Goal: Information Seeking & Learning: Check status

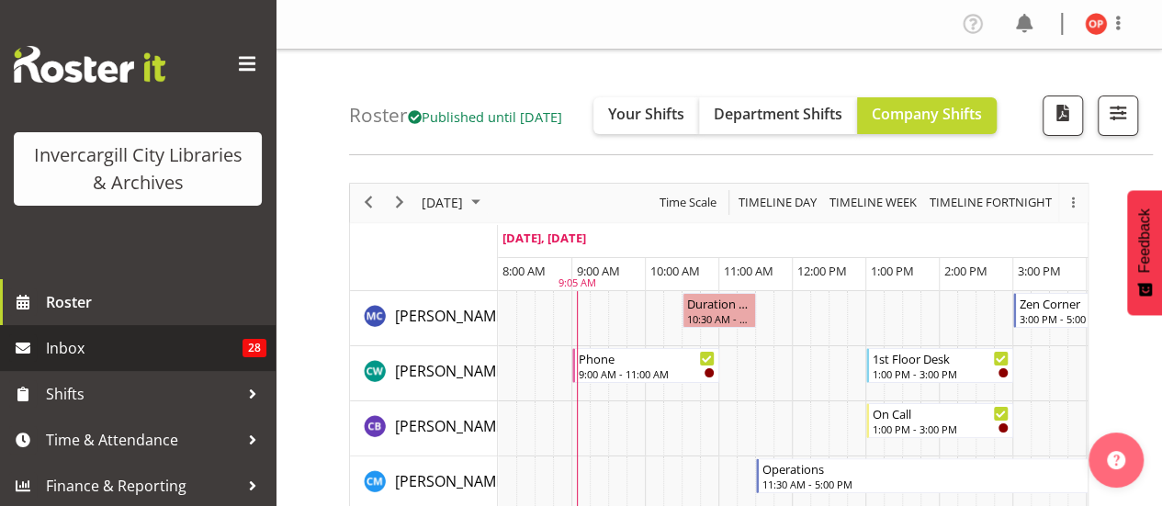
click at [132, 344] on span "Inbox" at bounding box center [144, 348] width 197 height 28
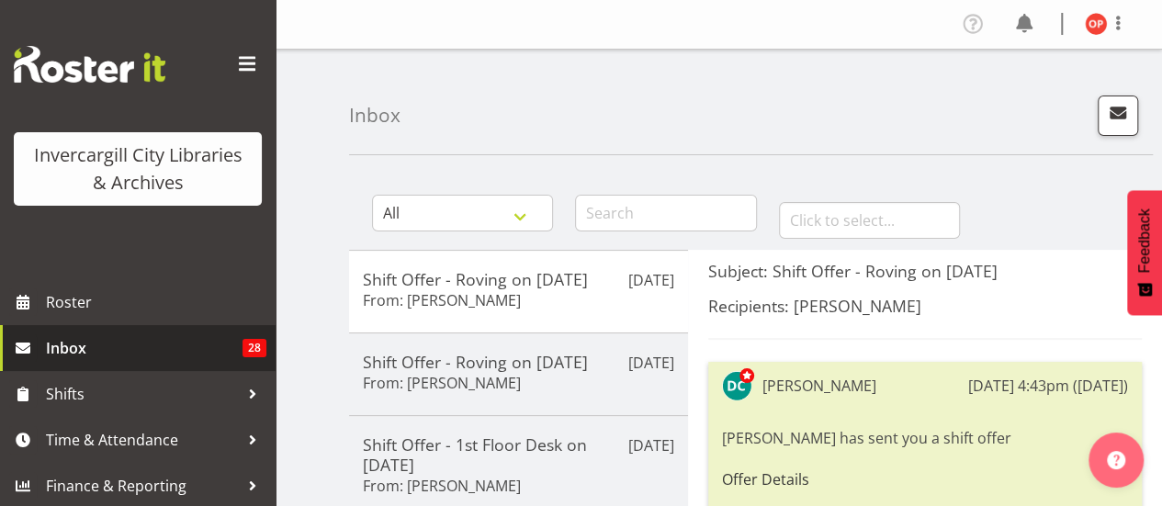
click at [117, 351] on span "Inbox" at bounding box center [144, 348] width 197 height 28
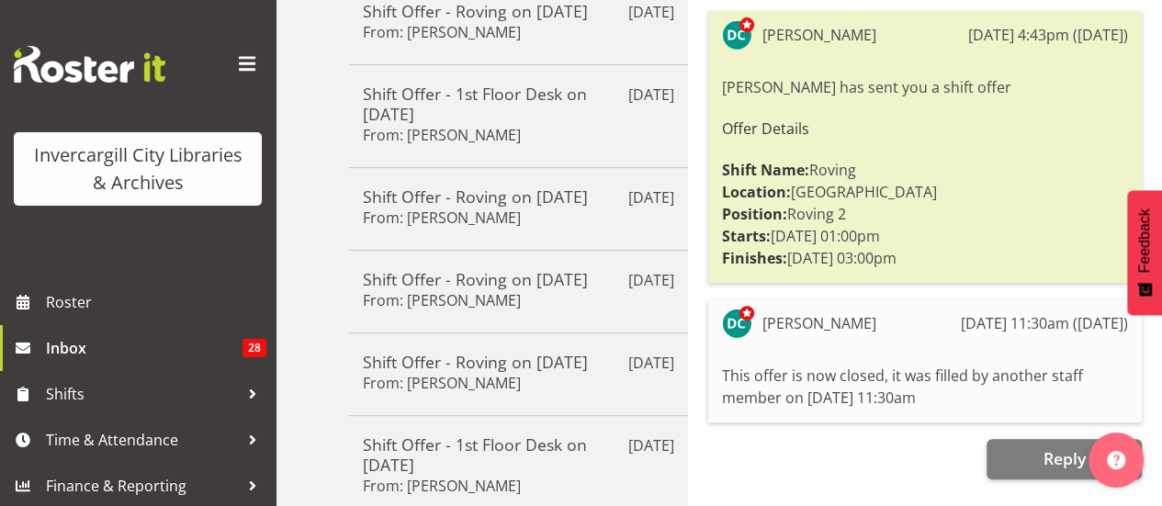
scroll to position [352, 0]
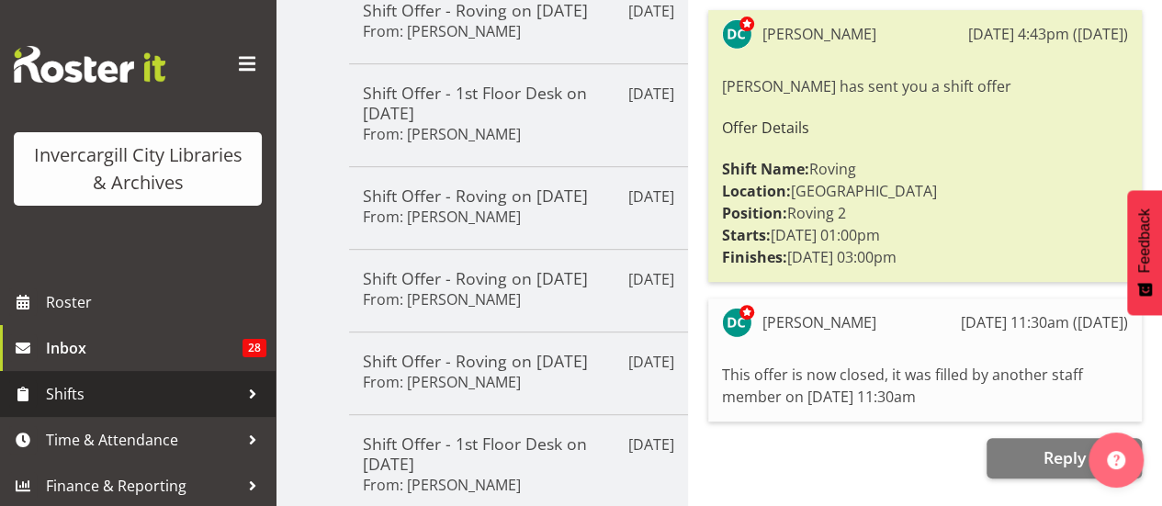
click at [90, 390] on span "Shifts" at bounding box center [142, 394] width 193 height 28
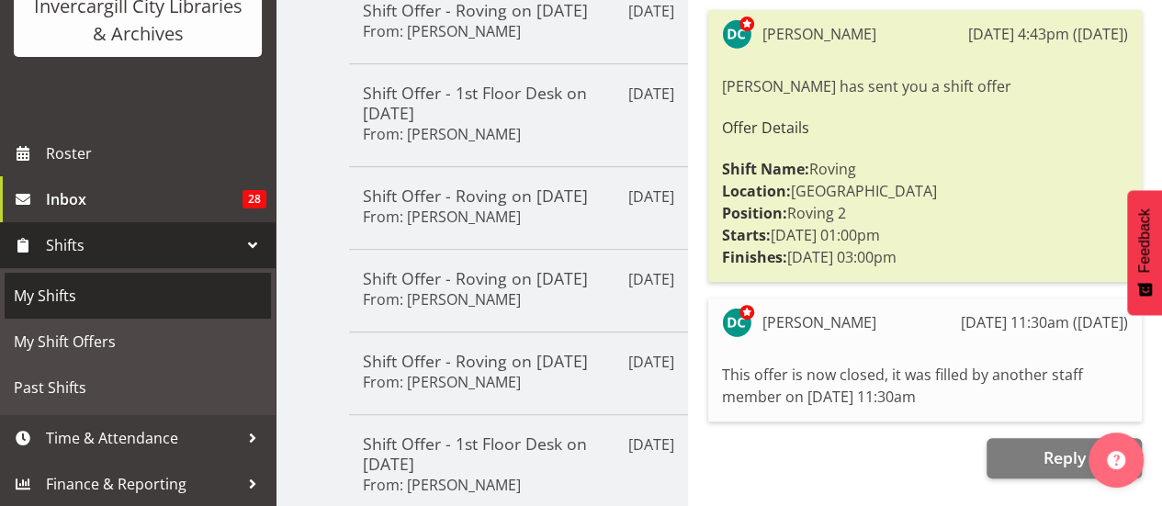
scroll to position [149, 0]
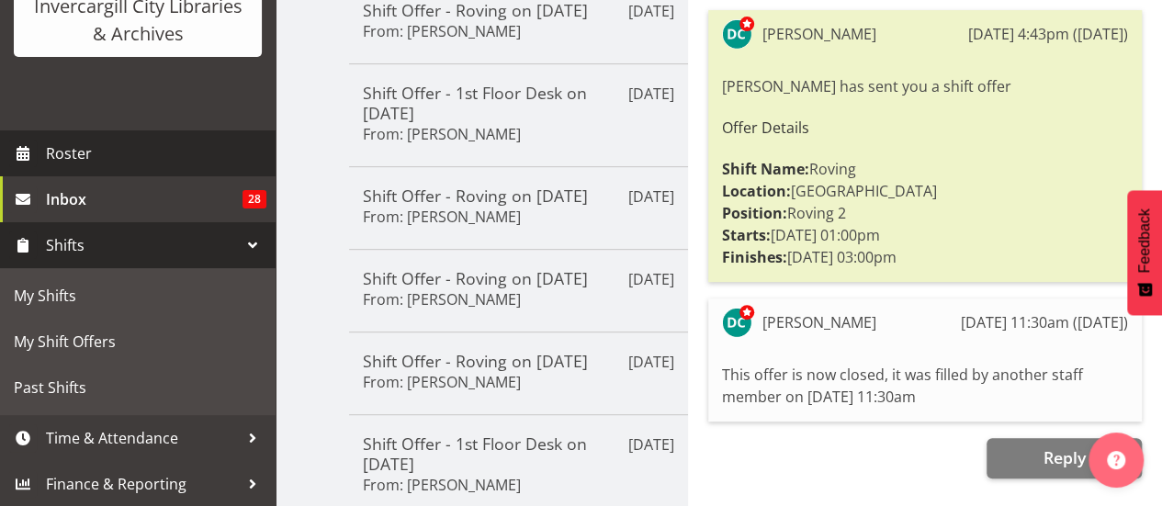
click at [130, 148] on span "Roster" at bounding box center [156, 154] width 220 height 28
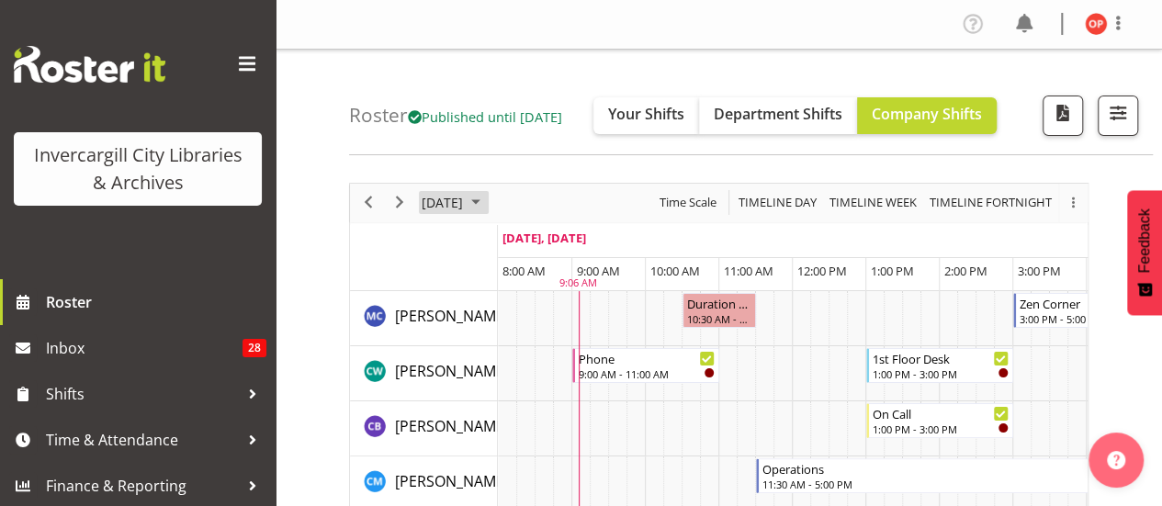
click at [465, 203] on span "October 9, 2025" at bounding box center [442, 202] width 45 height 23
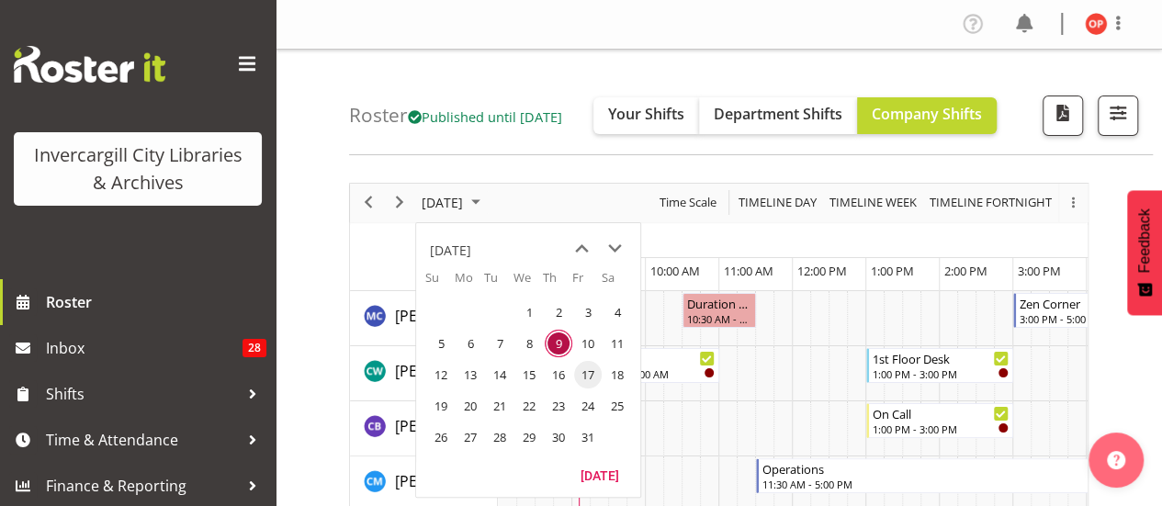
click at [585, 373] on span "17" at bounding box center [588, 375] width 28 height 28
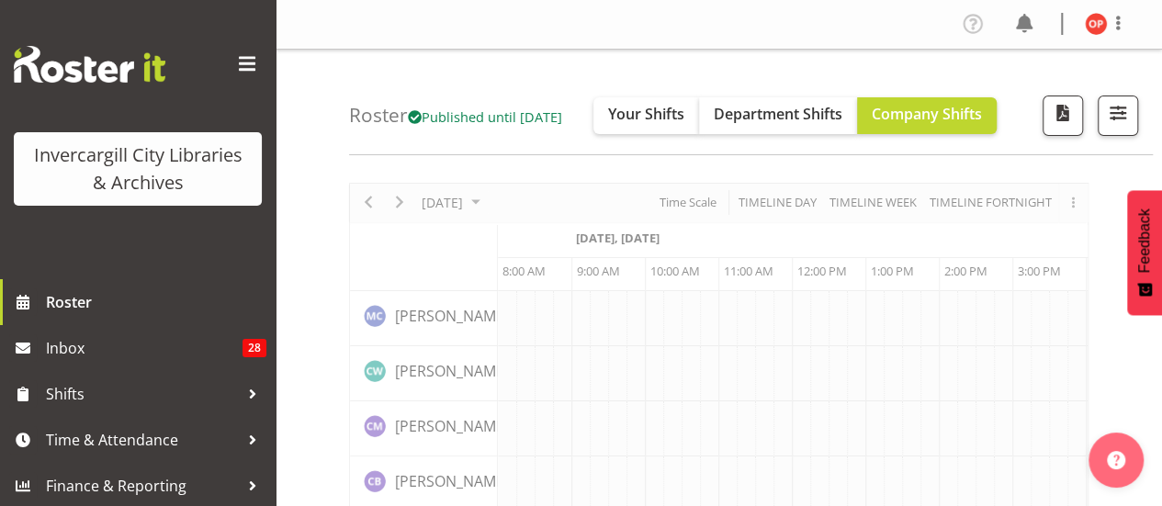
scroll to position [0, 73]
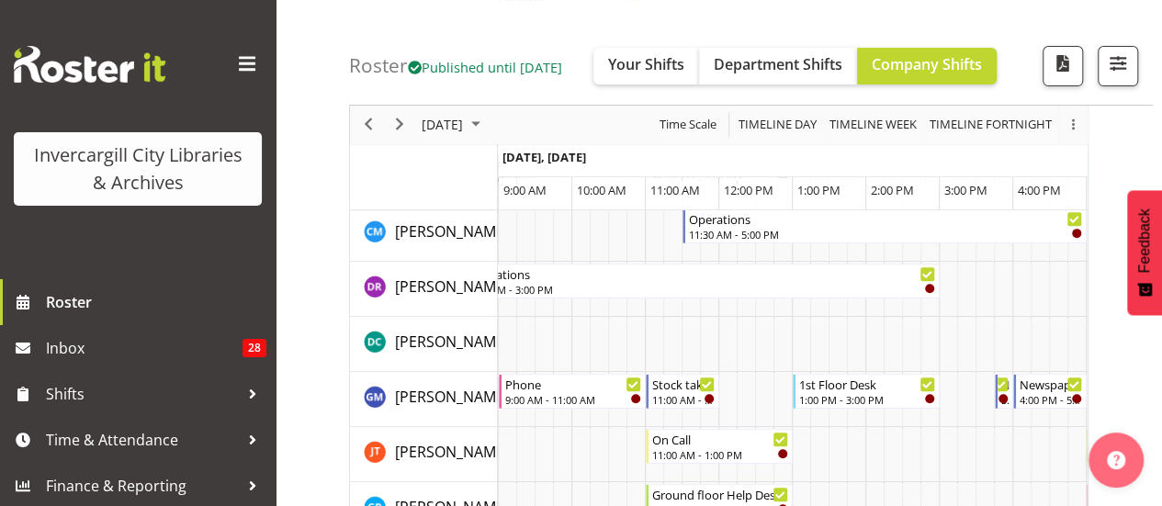
scroll to position [84, 0]
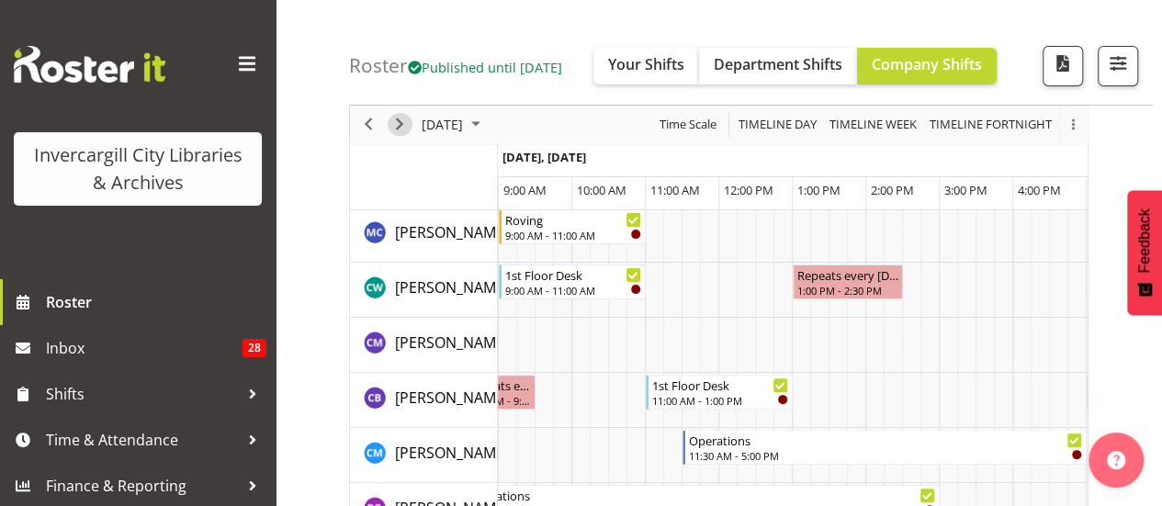
click at [402, 129] on span "Next" at bounding box center [399, 125] width 22 height 23
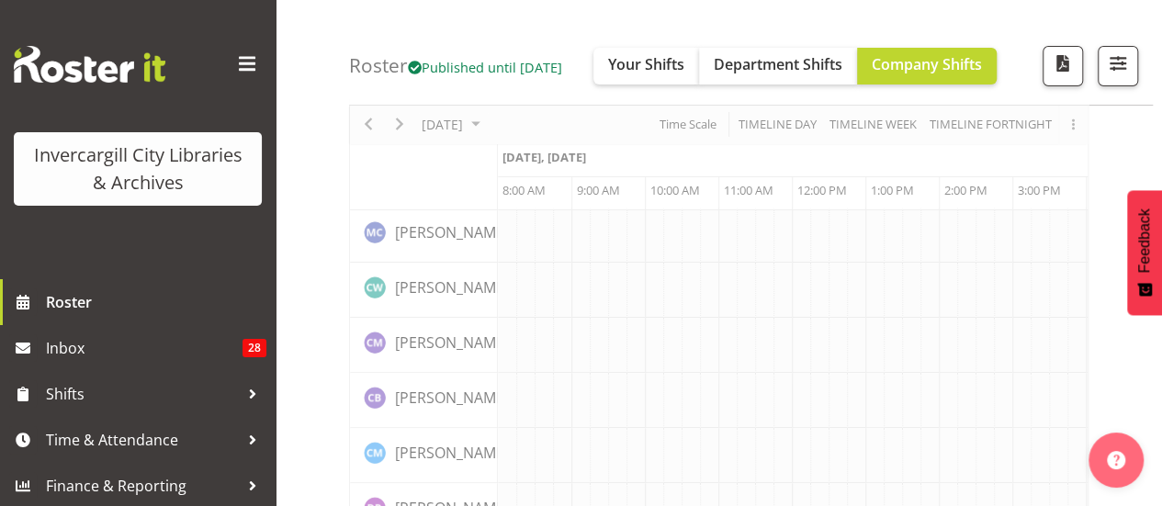
scroll to position [0, 0]
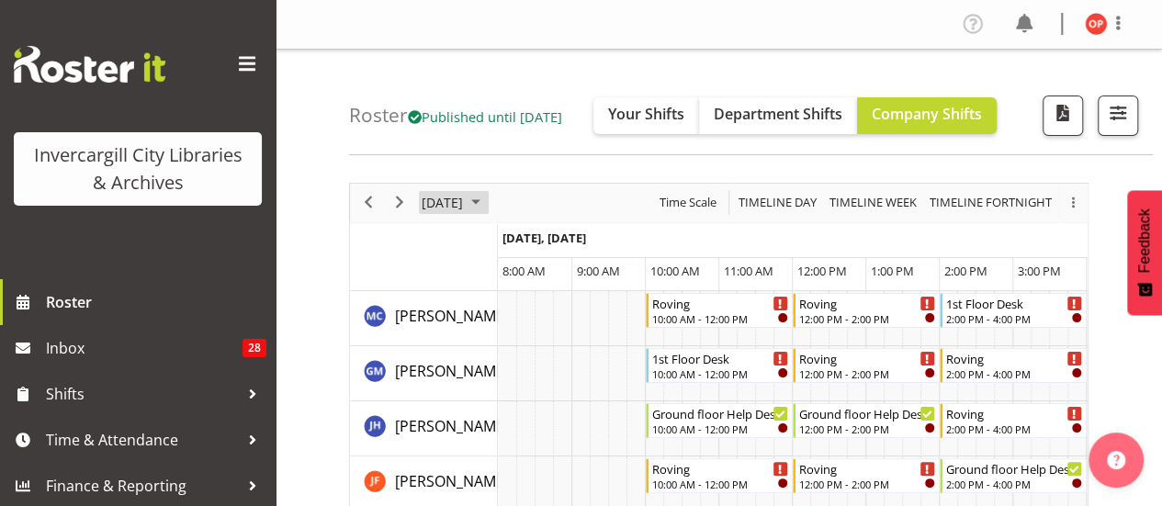
click at [448, 201] on span "October 18, 2025" at bounding box center [442, 202] width 45 height 23
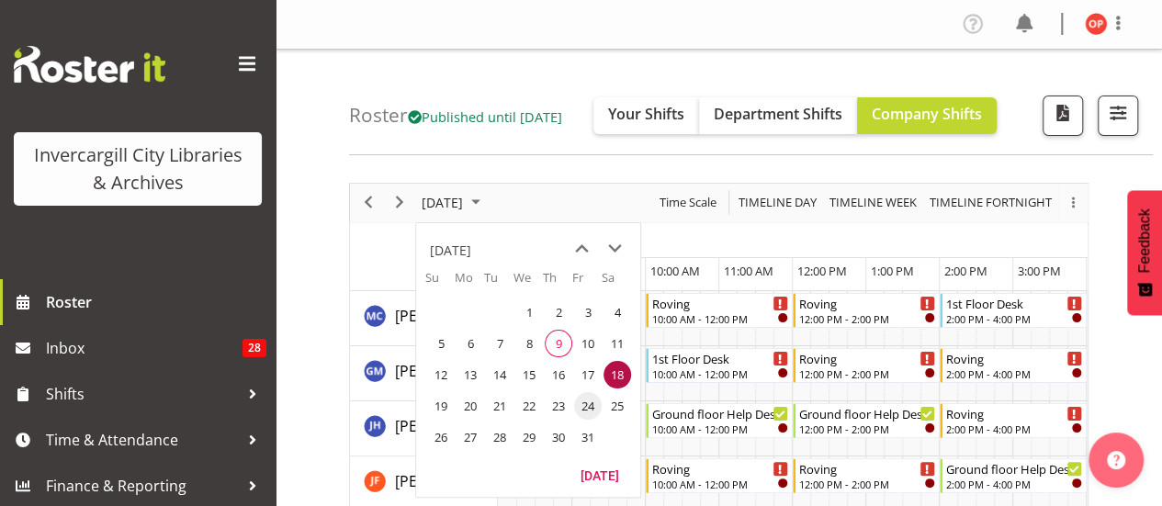
click at [592, 405] on span "24" at bounding box center [588, 406] width 28 height 28
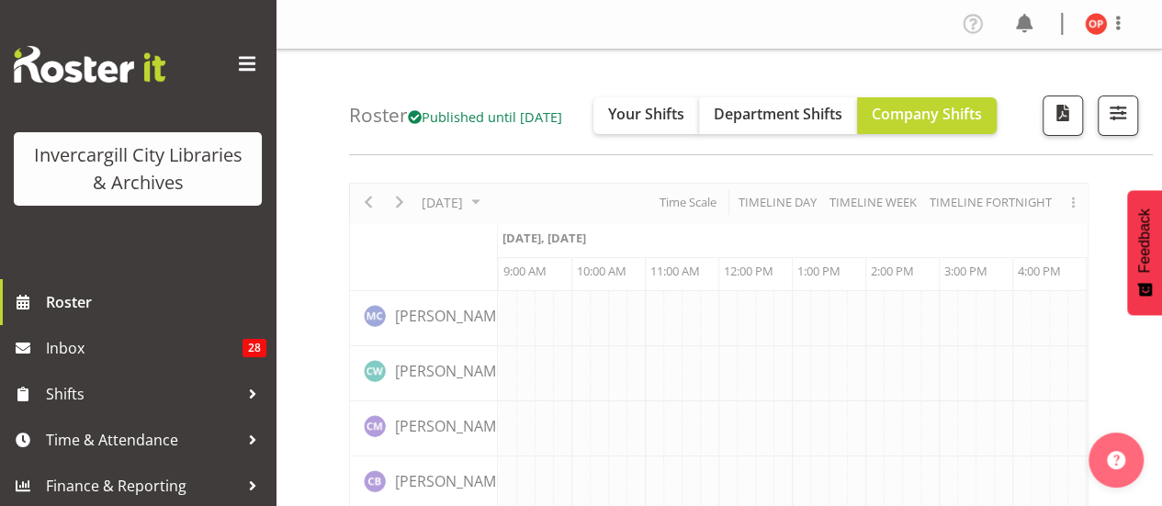
scroll to position [0, 73]
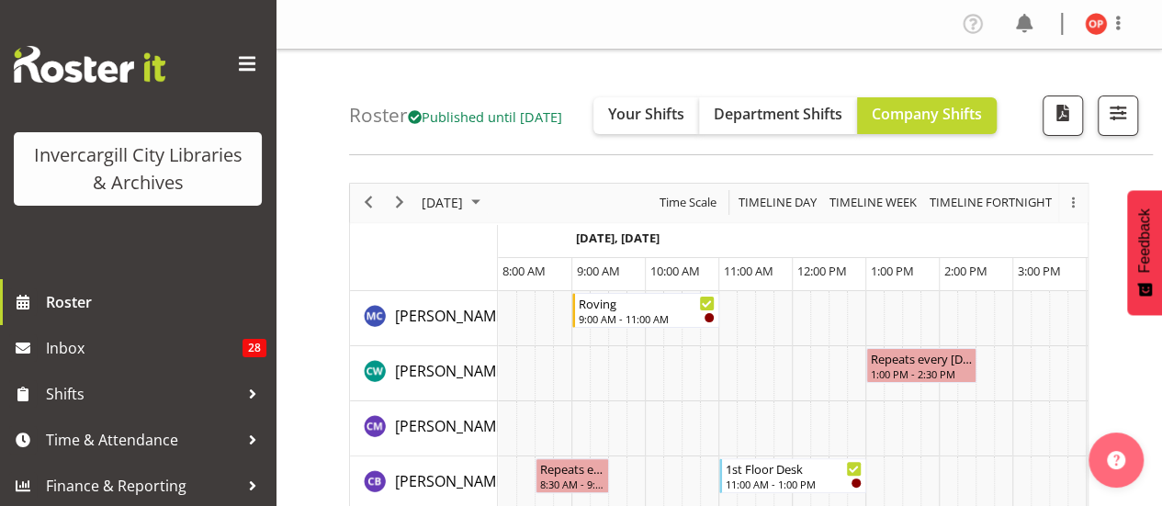
scroll to position [0, 73]
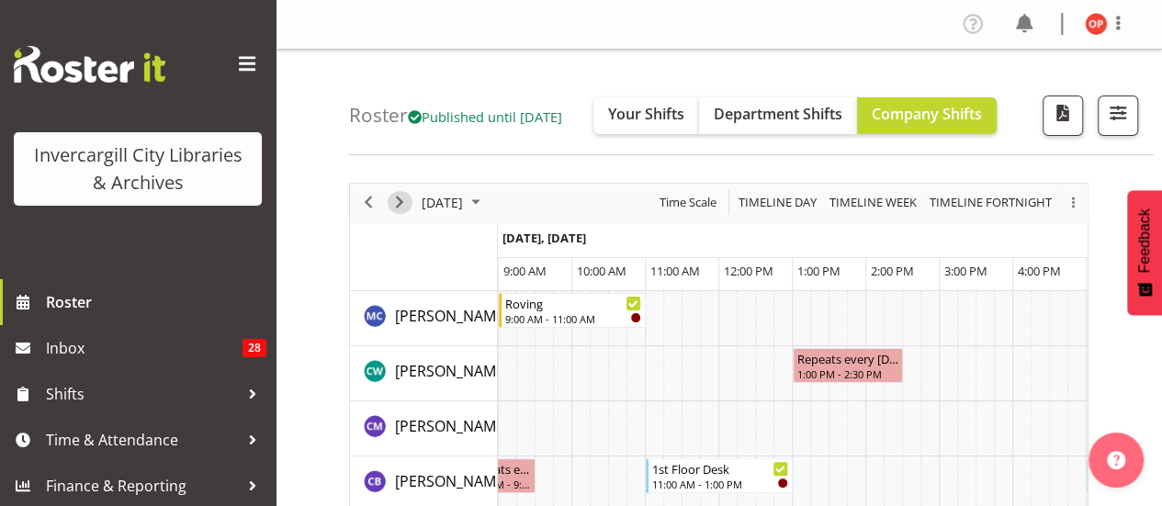
click at [399, 199] on span "Next" at bounding box center [399, 202] width 22 height 23
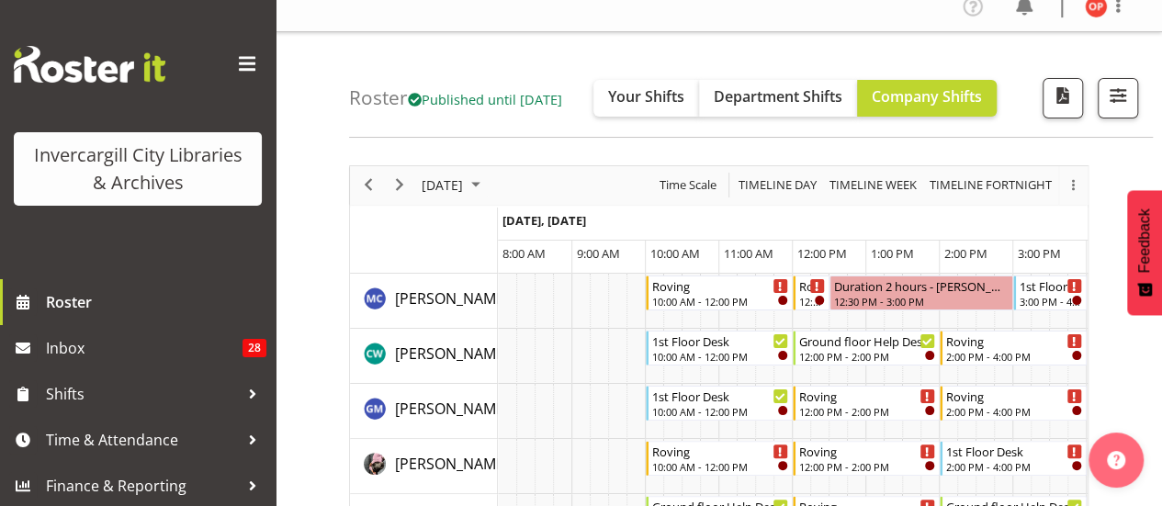
scroll to position [18, 0]
click at [403, 188] on span "Next" at bounding box center [399, 184] width 22 height 23
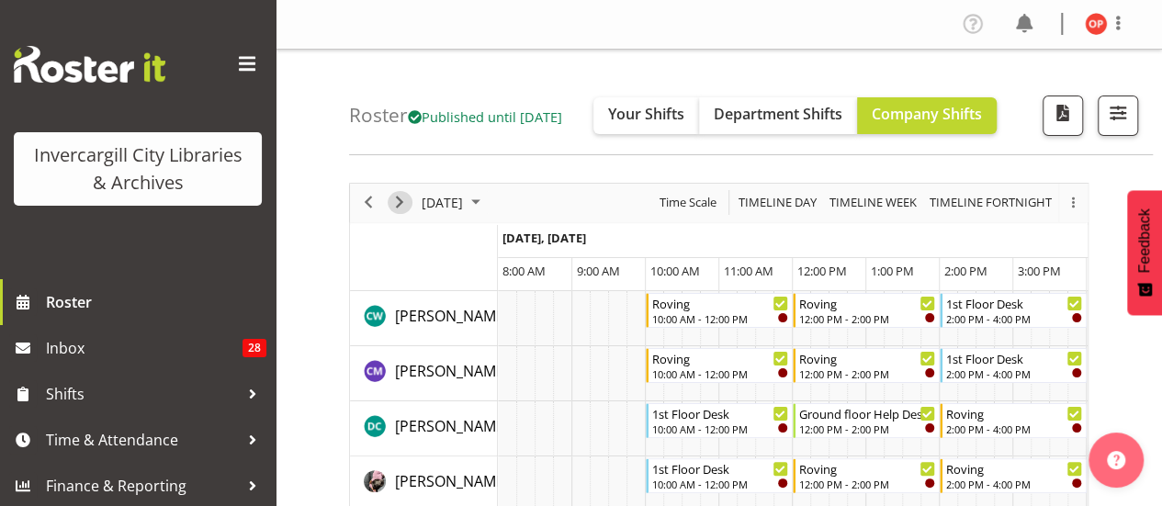
click at [395, 197] on span "Next" at bounding box center [399, 202] width 22 height 23
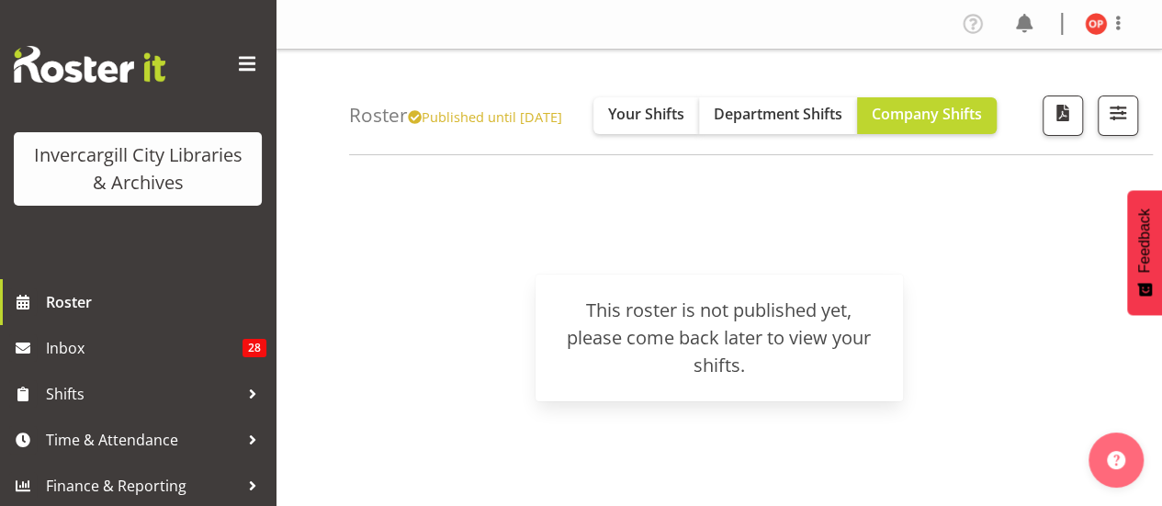
scroll to position [18, 0]
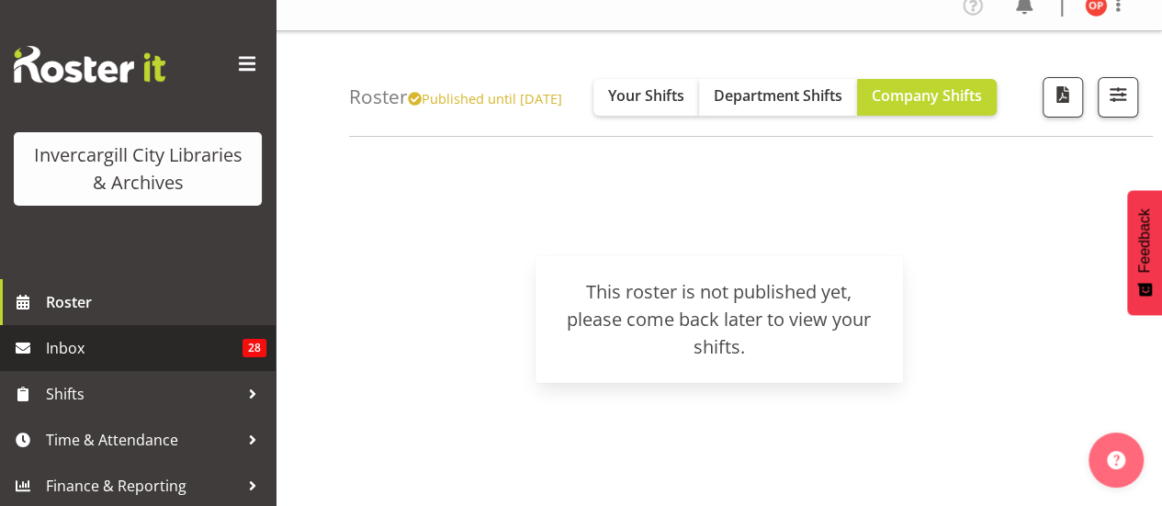
click at [169, 350] on span "Inbox" at bounding box center [144, 348] width 197 height 28
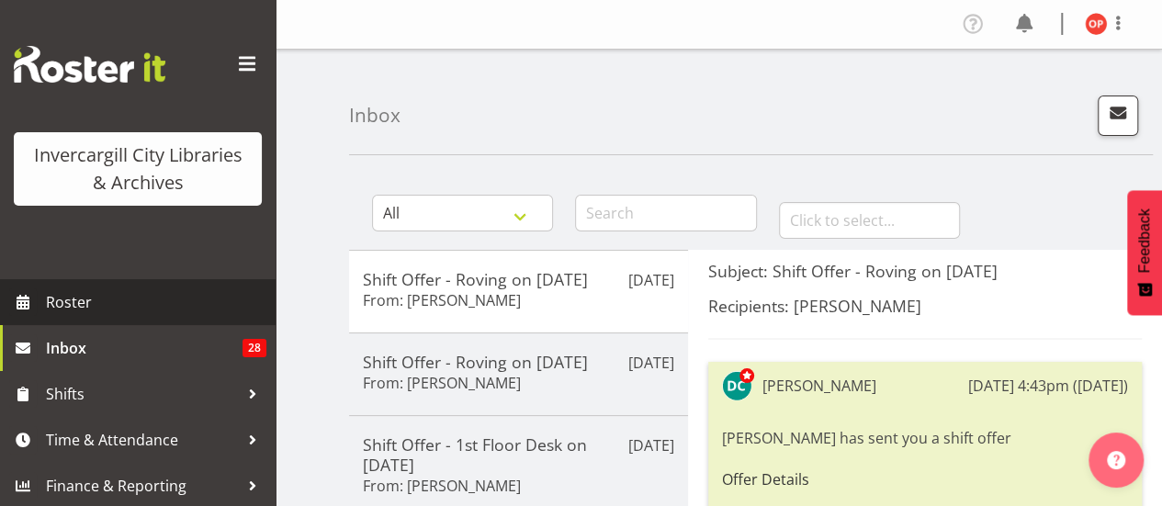
click at [153, 313] on span "Roster" at bounding box center [156, 302] width 220 height 28
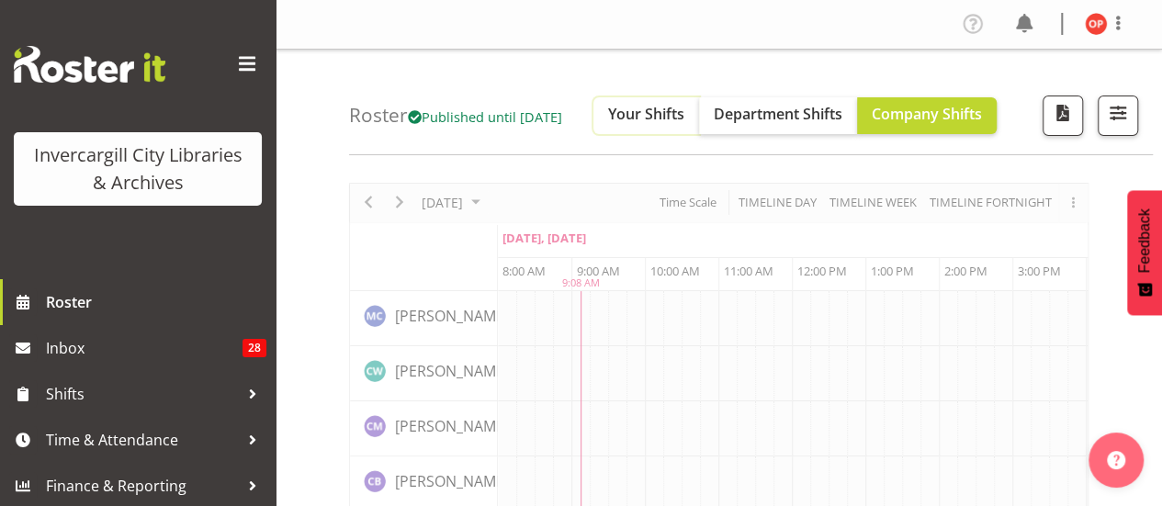
click at [678, 115] on span "Your Shifts" at bounding box center [646, 114] width 76 height 20
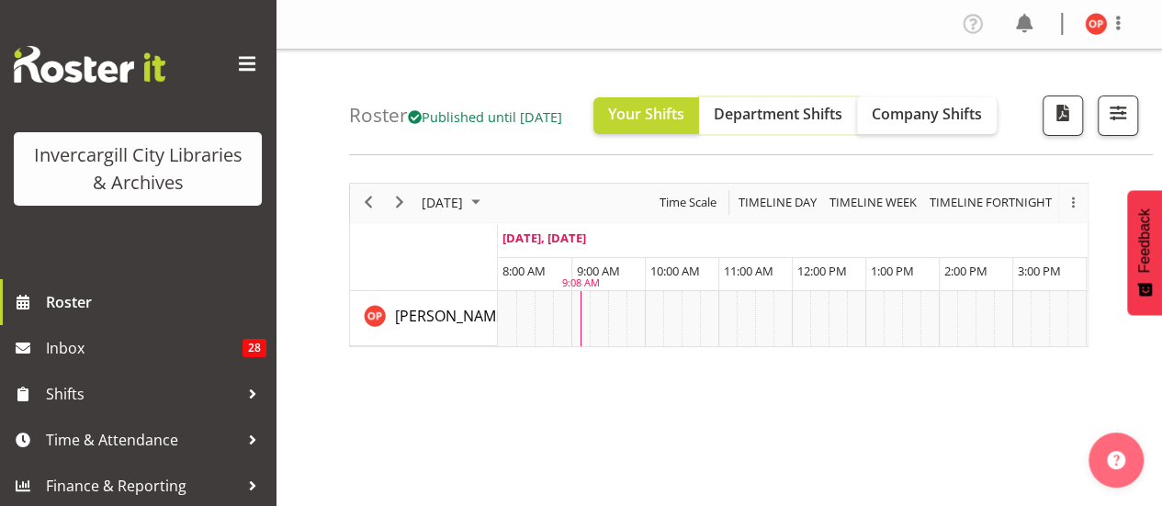
click at [811, 120] on span "Department Shifts" at bounding box center [778, 114] width 129 height 20
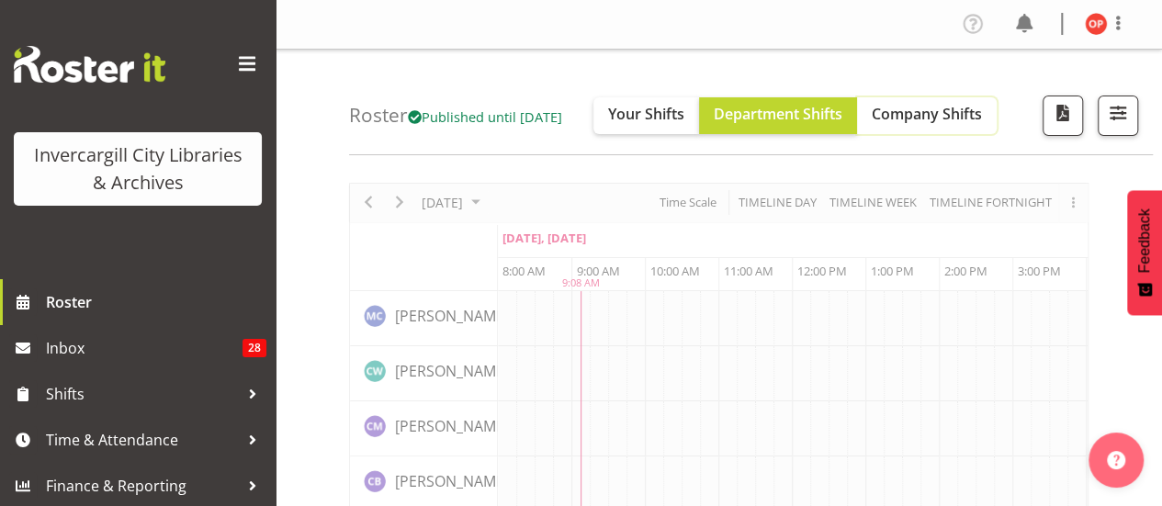
click at [931, 104] on span "Company Shifts" at bounding box center [927, 114] width 110 height 20
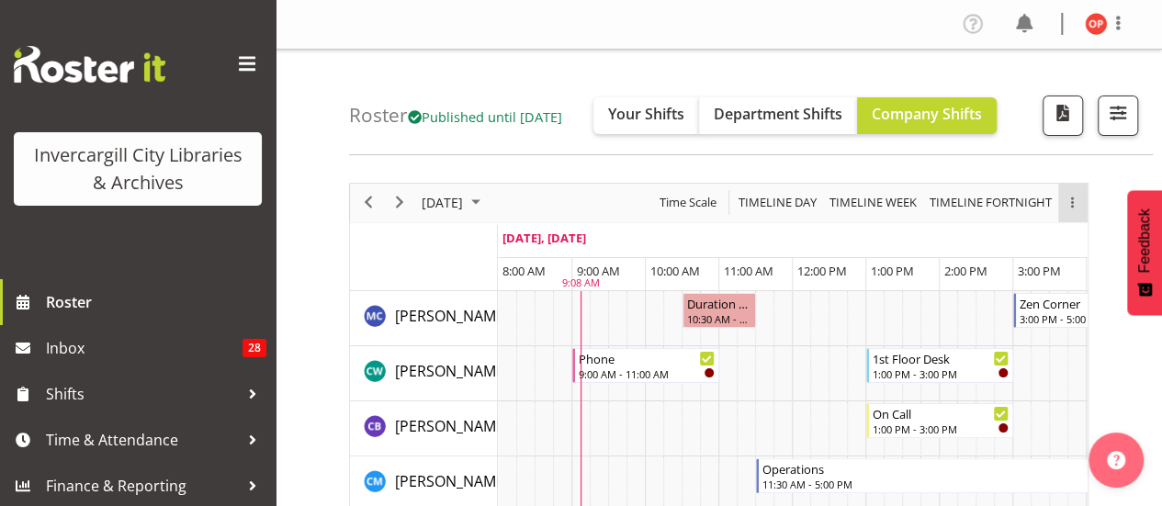
click at [1067, 197] on div "overflow" at bounding box center [1072, 203] width 29 height 12
click at [1025, 260] on span "calendar" at bounding box center [1003, 271] width 60 height 23
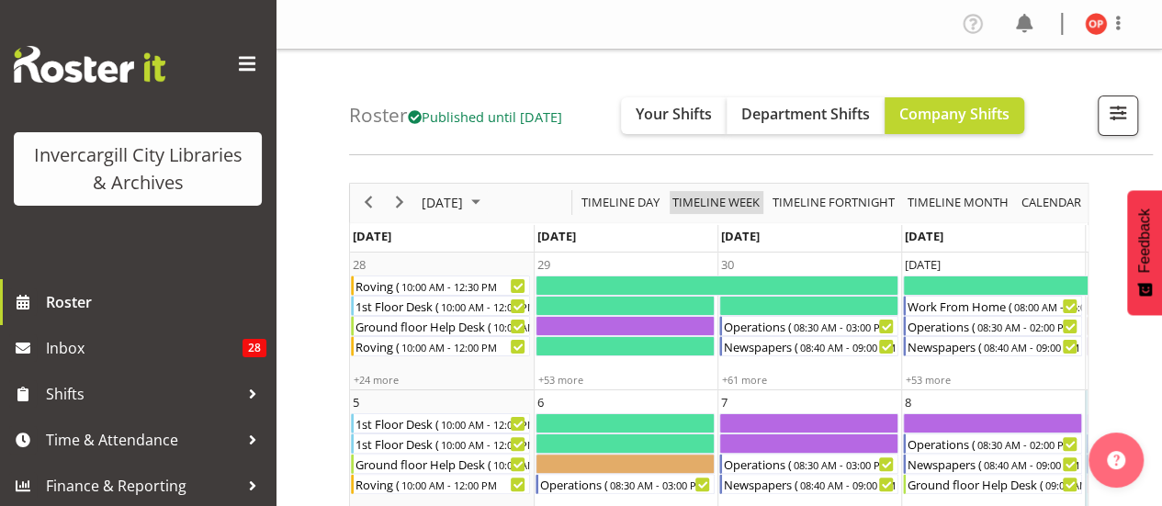
click at [738, 199] on span "Timeline Week" at bounding box center [715, 202] width 91 height 23
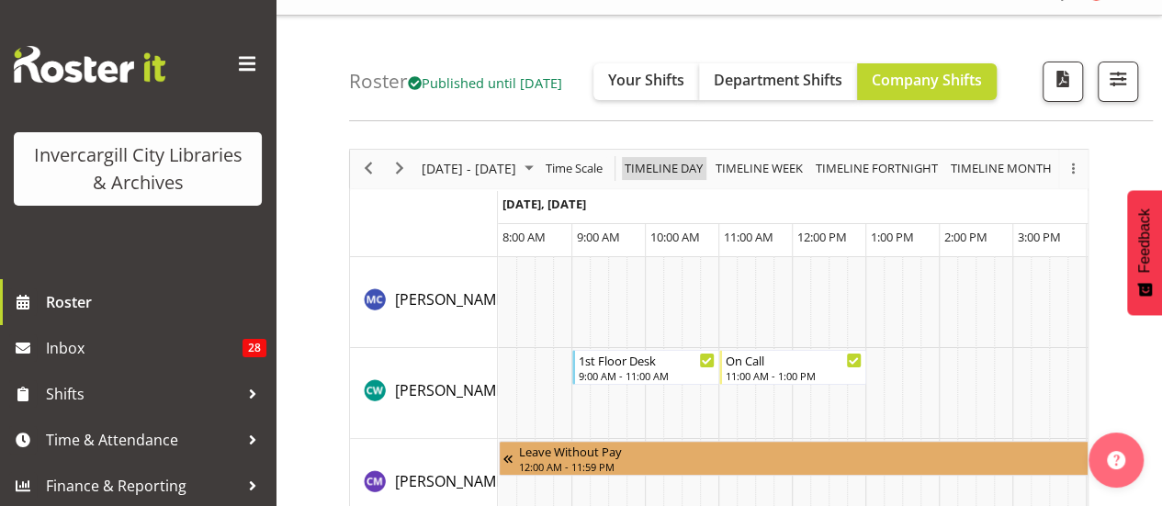
scroll to position [28, 0]
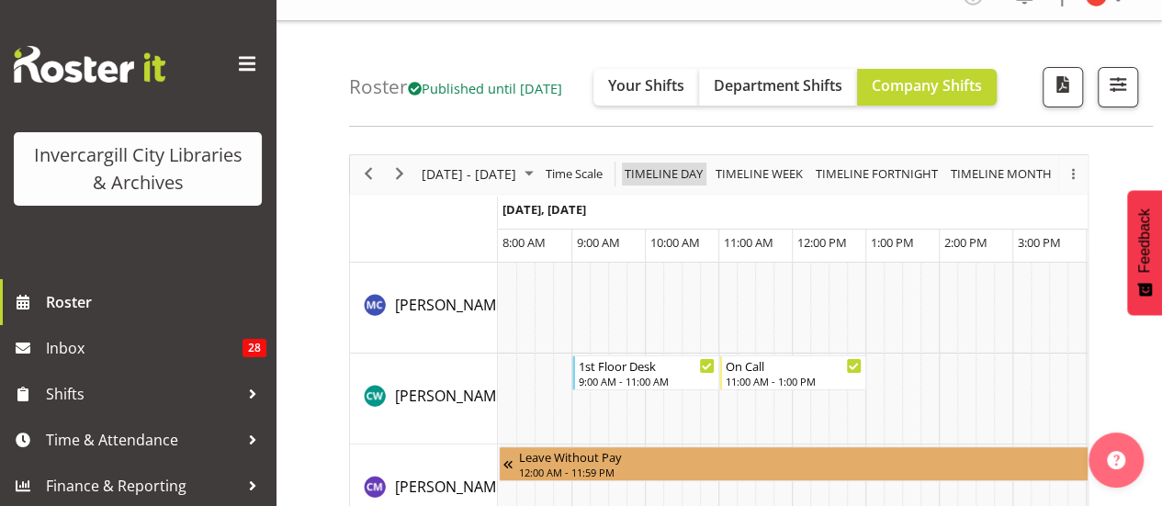
click at [659, 174] on span "Timeline Day" at bounding box center [664, 174] width 82 height 23
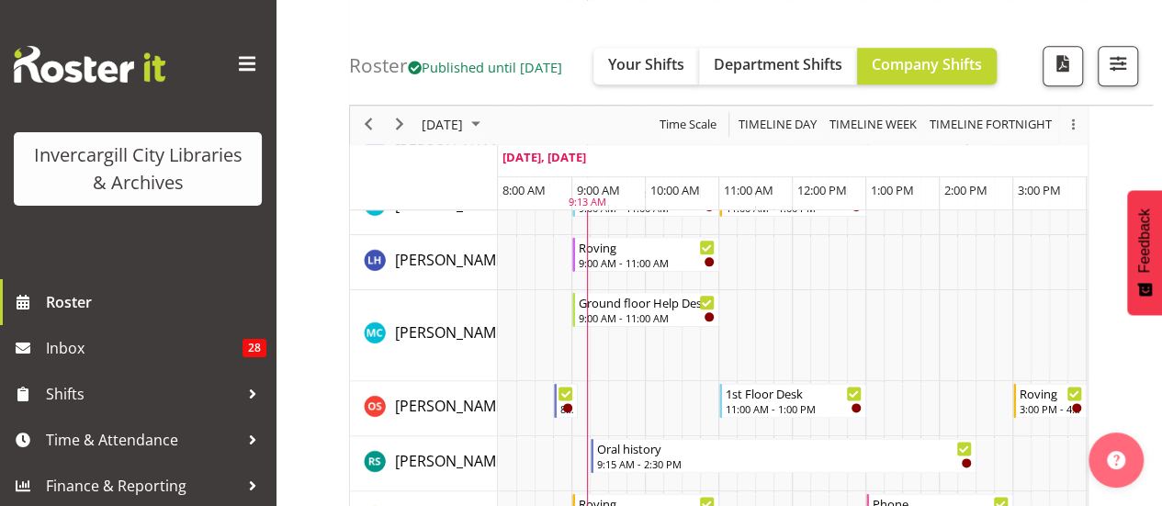
scroll to position [939, 0]
click at [465, 118] on span "October 9, 2025" at bounding box center [442, 125] width 45 height 23
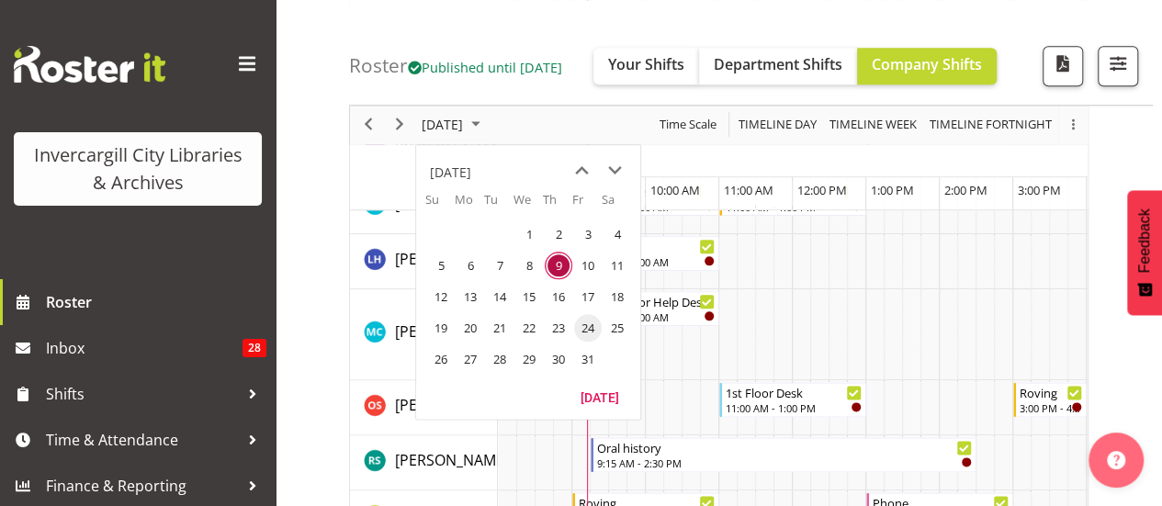
click at [588, 324] on span "24" at bounding box center [588, 328] width 28 height 28
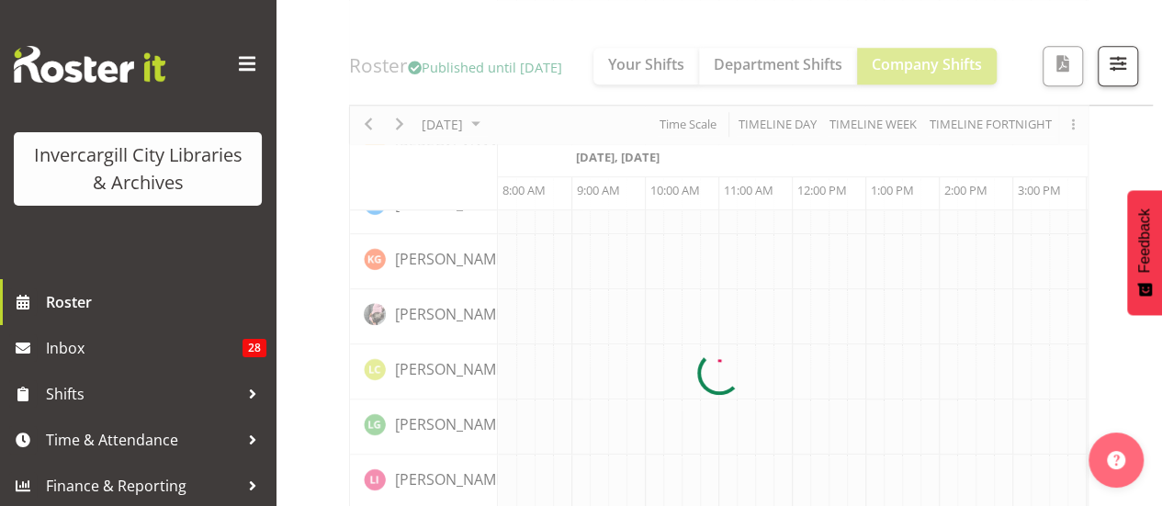
scroll to position [0, 73]
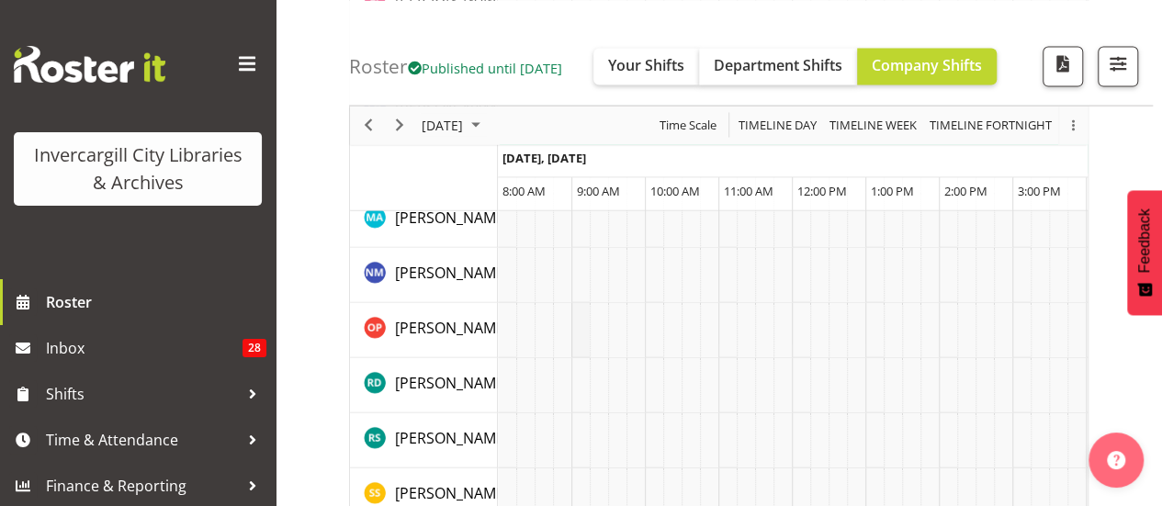
scroll to position [2032, 0]
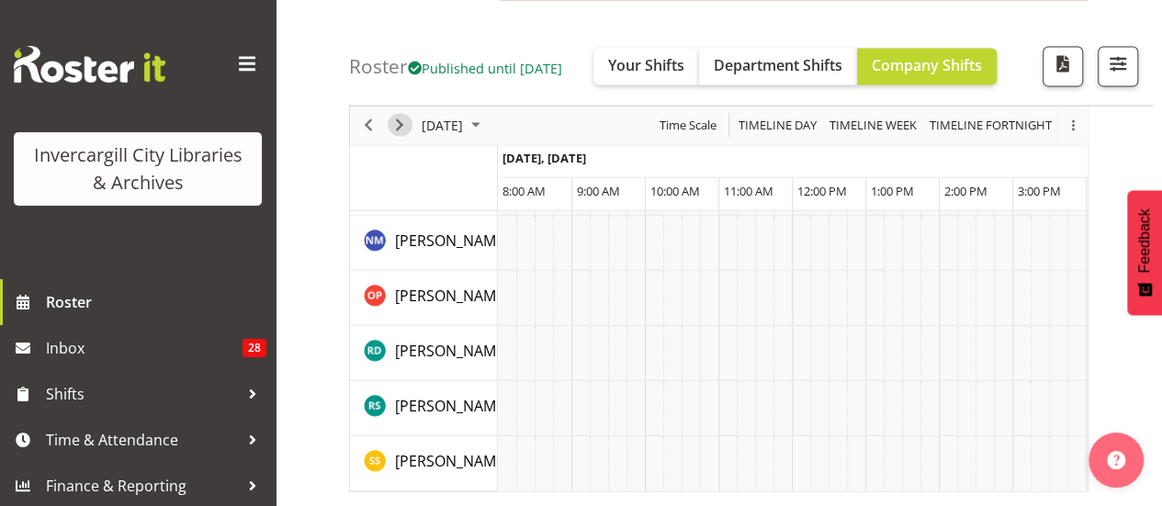
click at [393, 130] on span "Next" at bounding box center [399, 125] width 22 height 23
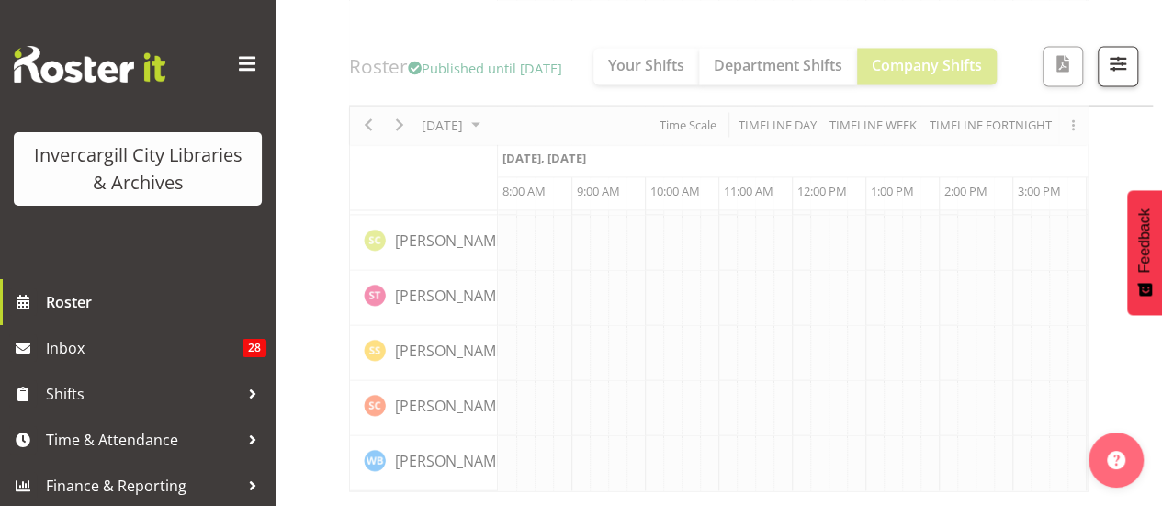
scroll to position [1961, 0]
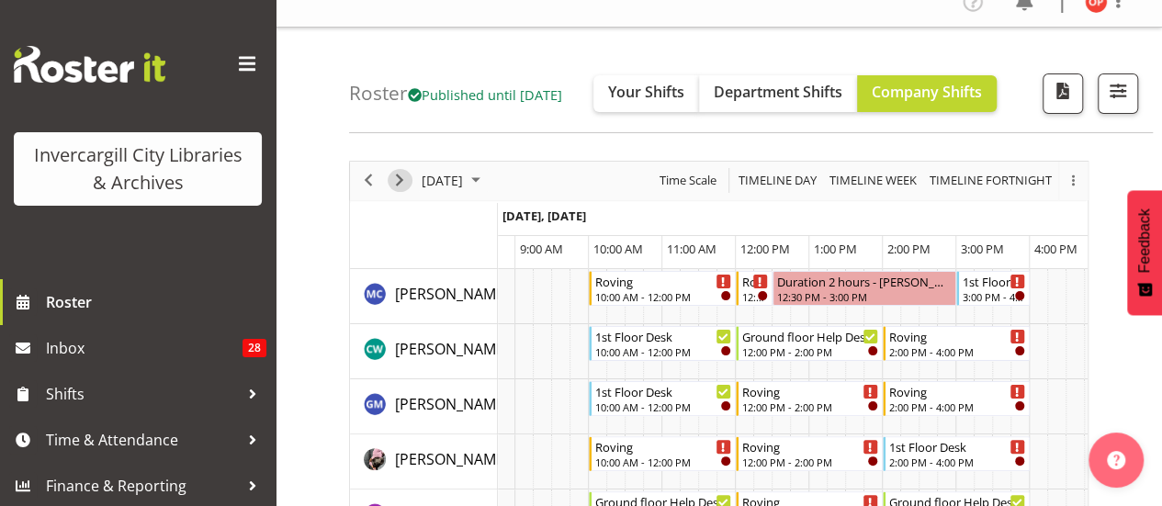
click at [397, 172] on span "Next" at bounding box center [399, 180] width 22 height 23
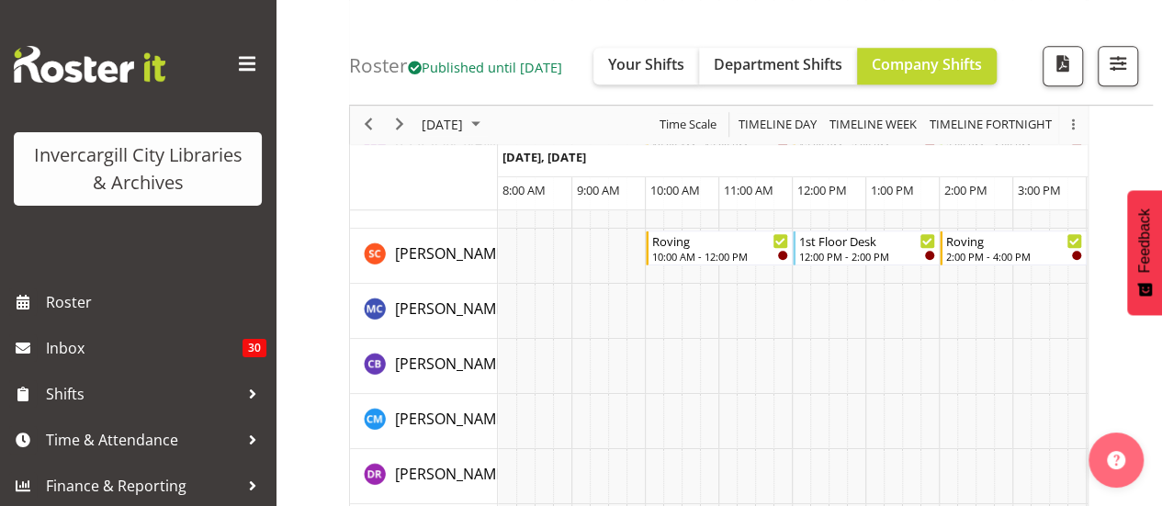
scroll to position [220, 0]
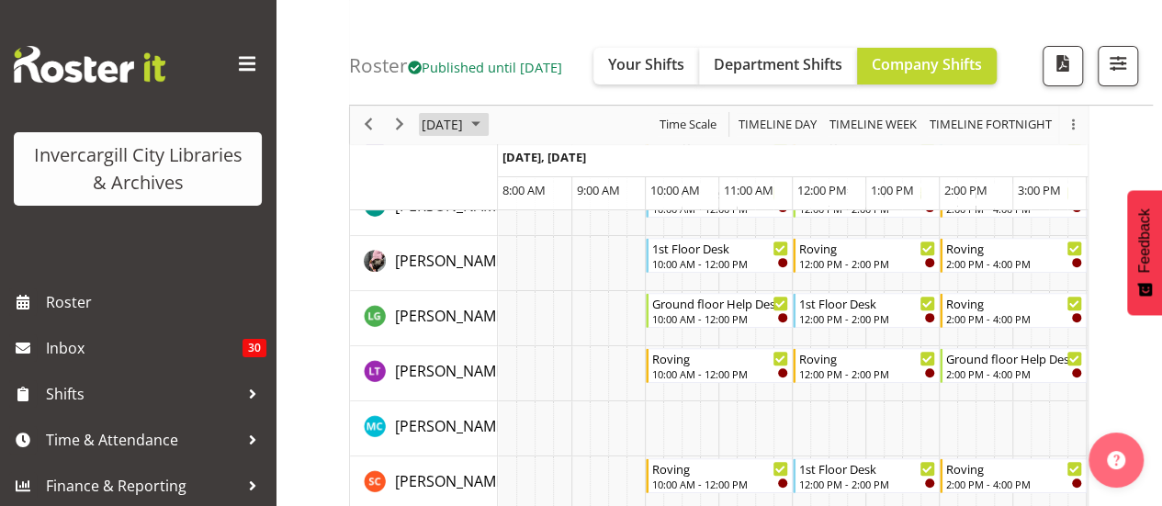
click at [465, 118] on span "[DATE]" at bounding box center [442, 125] width 45 height 23
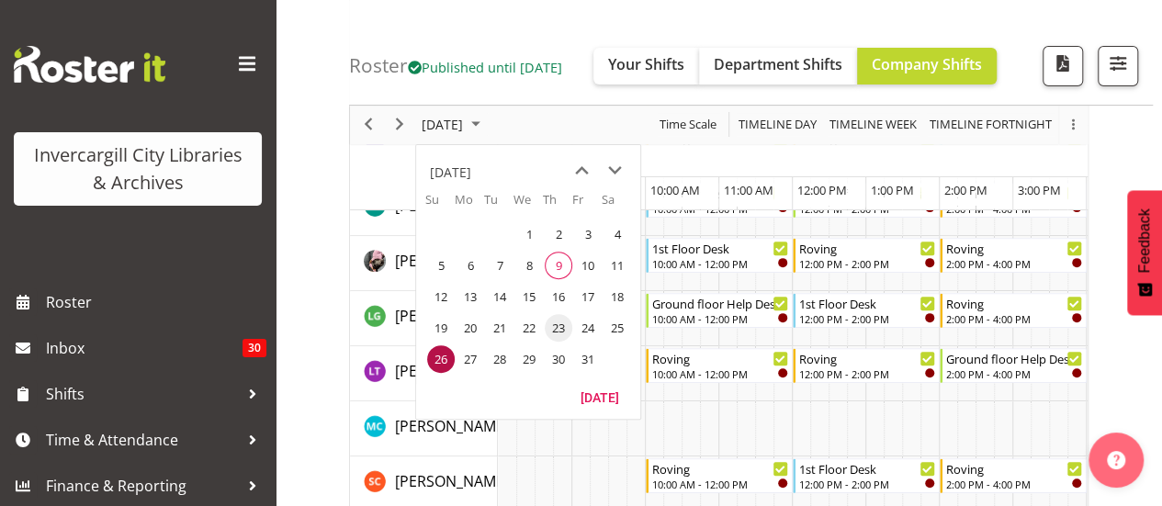
click at [558, 329] on span "23" at bounding box center [559, 328] width 28 height 28
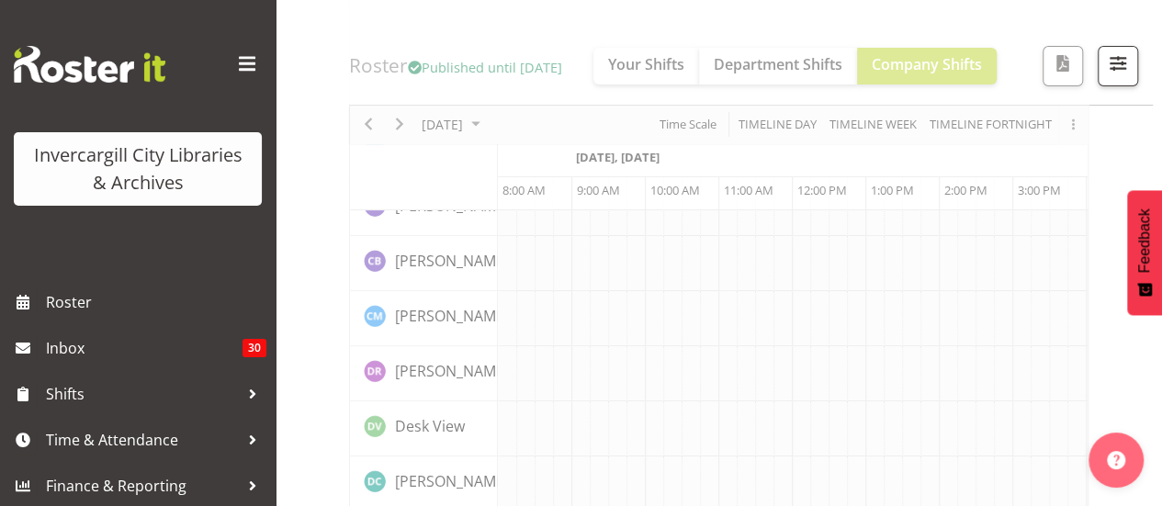
scroll to position [0, 73]
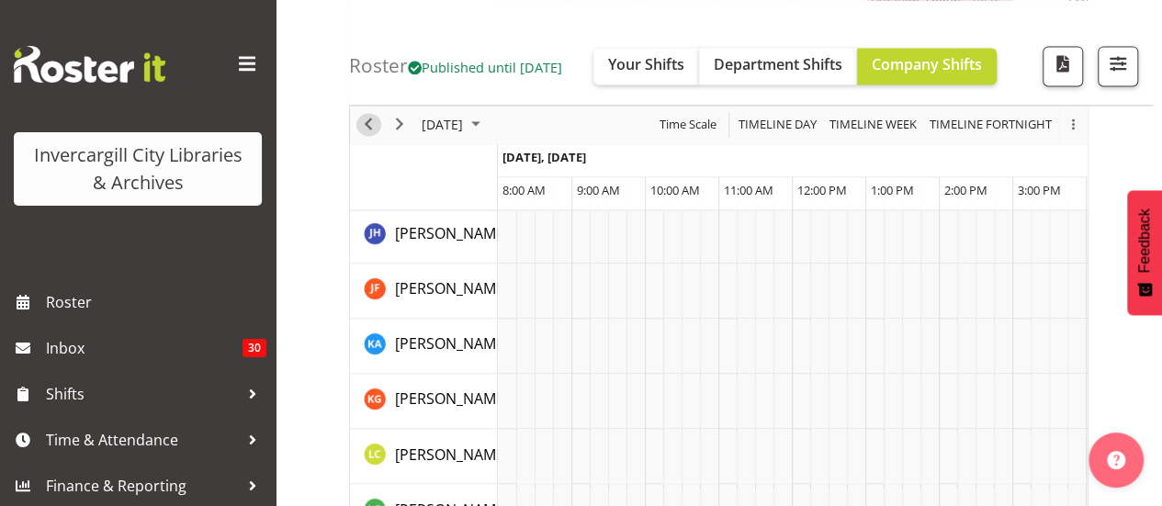
click at [359, 118] on span "Previous" at bounding box center [368, 125] width 22 height 23
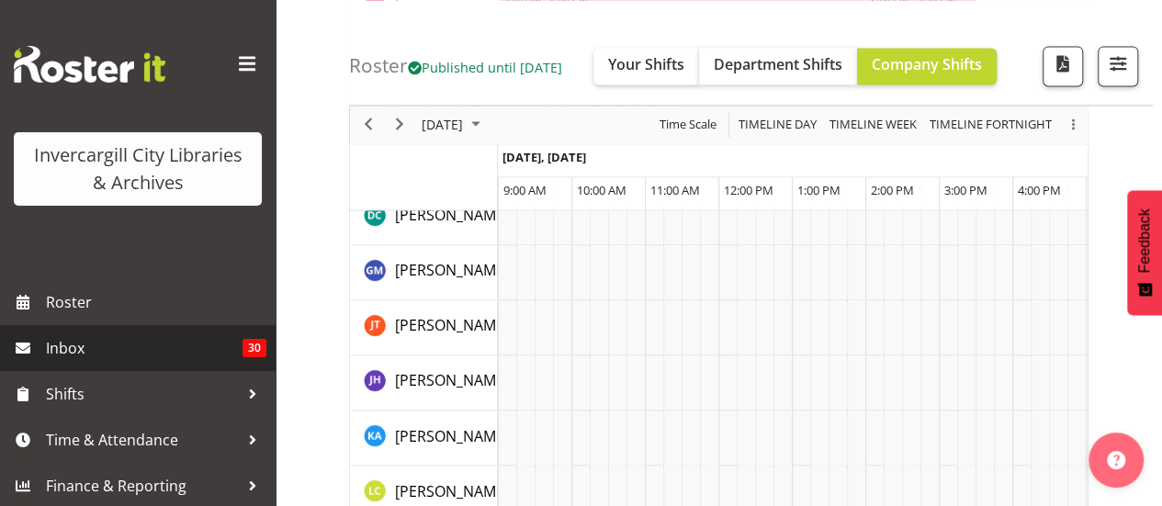
click at [183, 355] on span "Inbox" at bounding box center [144, 348] width 197 height 28
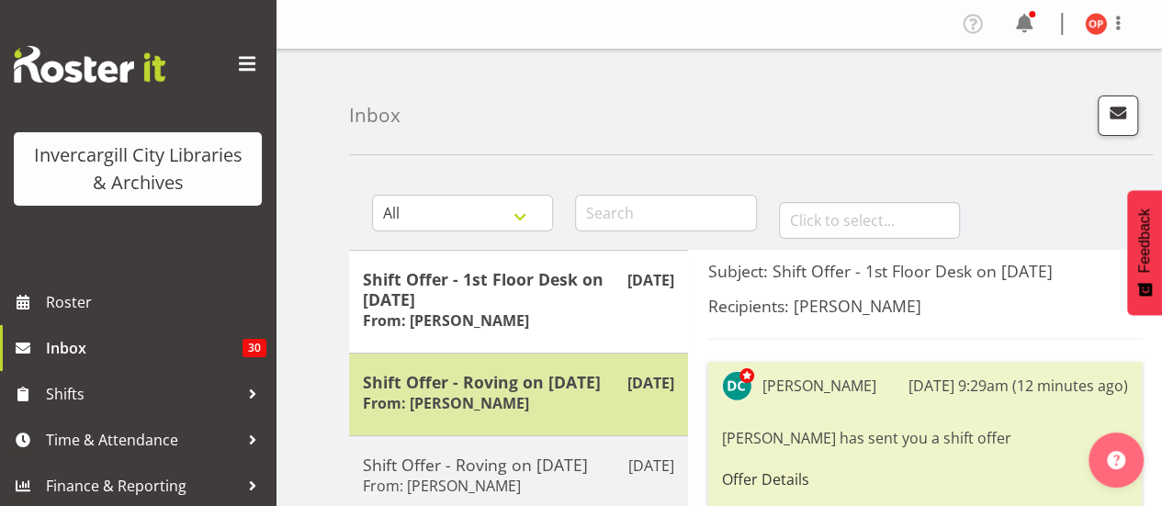
click at [430, 390] on div "Shift Offer - Roving on [DATE] From: [PERSON_NAME]" at bounding box center [518, 394] width 311 height 45
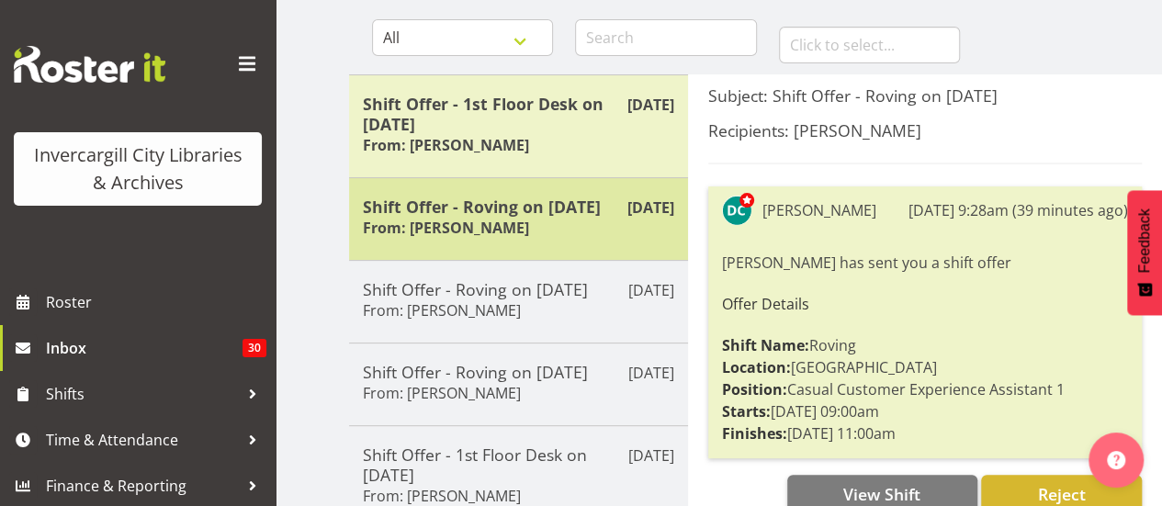
scroll to position [176, 0]
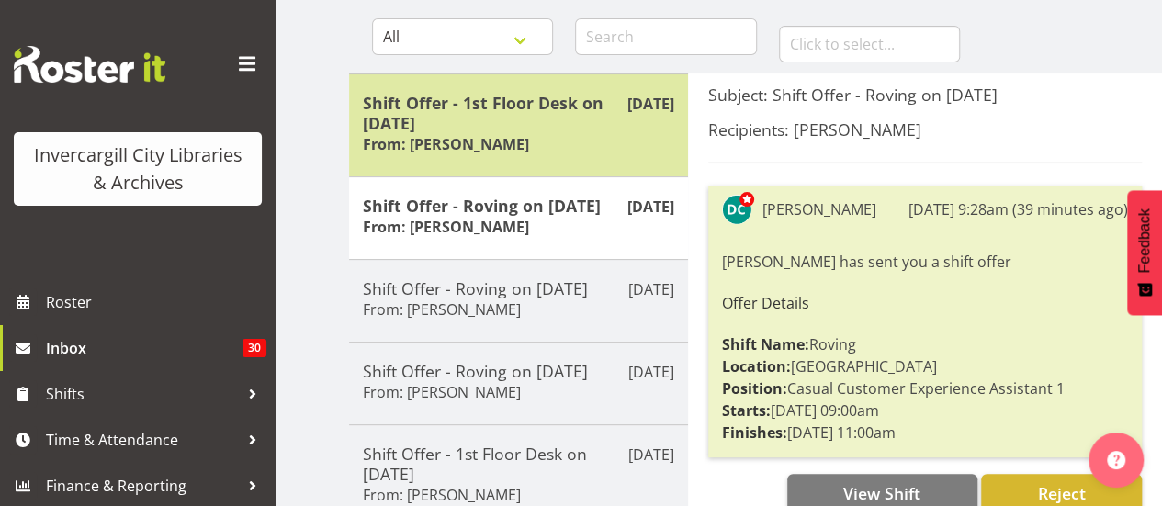
click at [499, 117] on h5 "Shift Offer - 1st Floor Desk on [DATE]" at bounding box center [518, 113] width 311 height 40
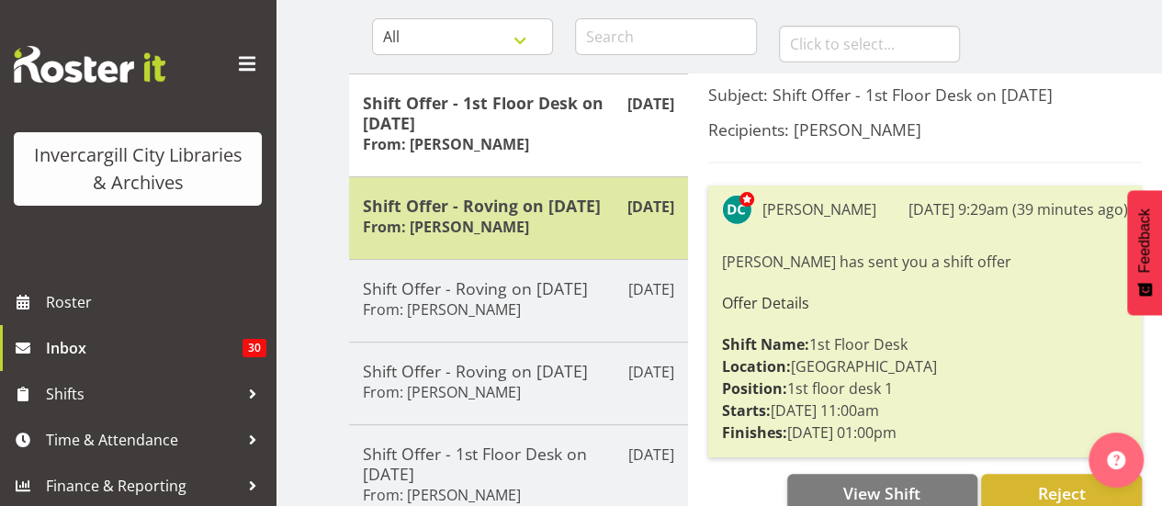
click at [419, 231] on h6 "From: [PERSON_NAME]" at bounding box center [446, 227] width 166 height 18
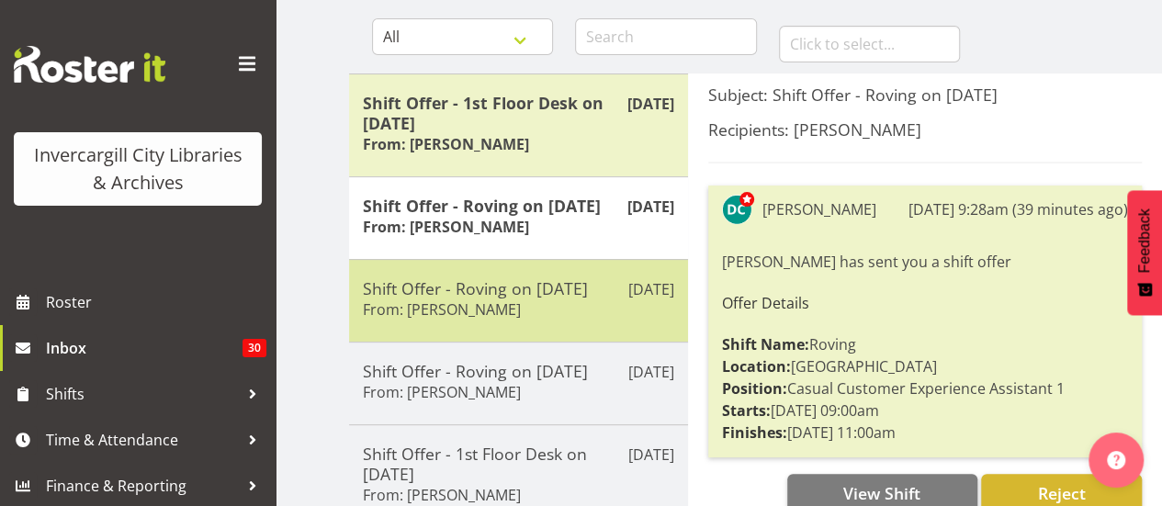
click at [419, 283] on h5 "Shift Offer - Roving on [DATE]" at bounding box center [518, 288] width 311 height 20
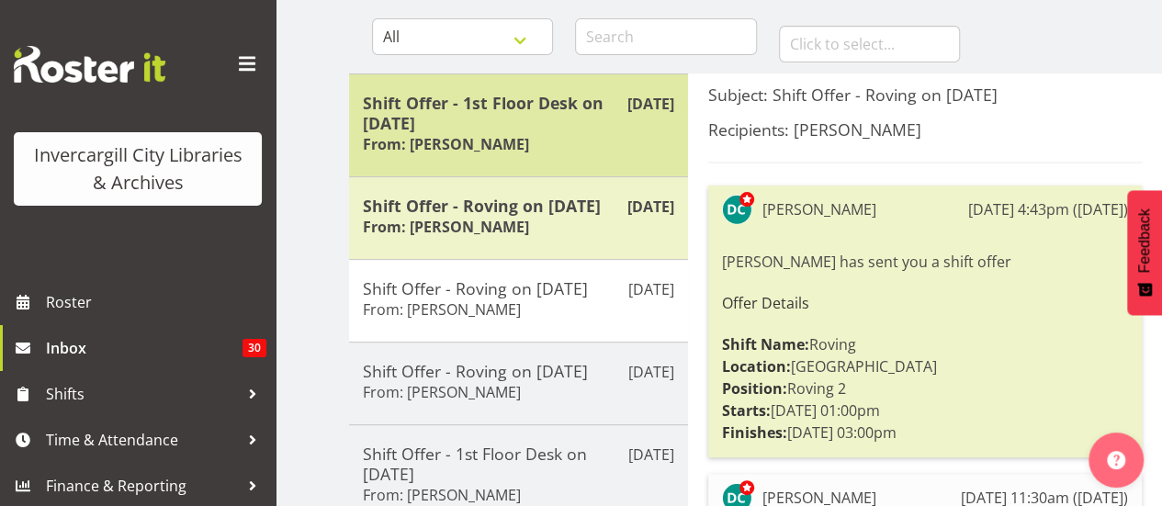
click at [515, 126] on h5 "Shift Offer - 1st Floor Desk on [DATE]" at bounding box center [518, 113] width 311 height 40
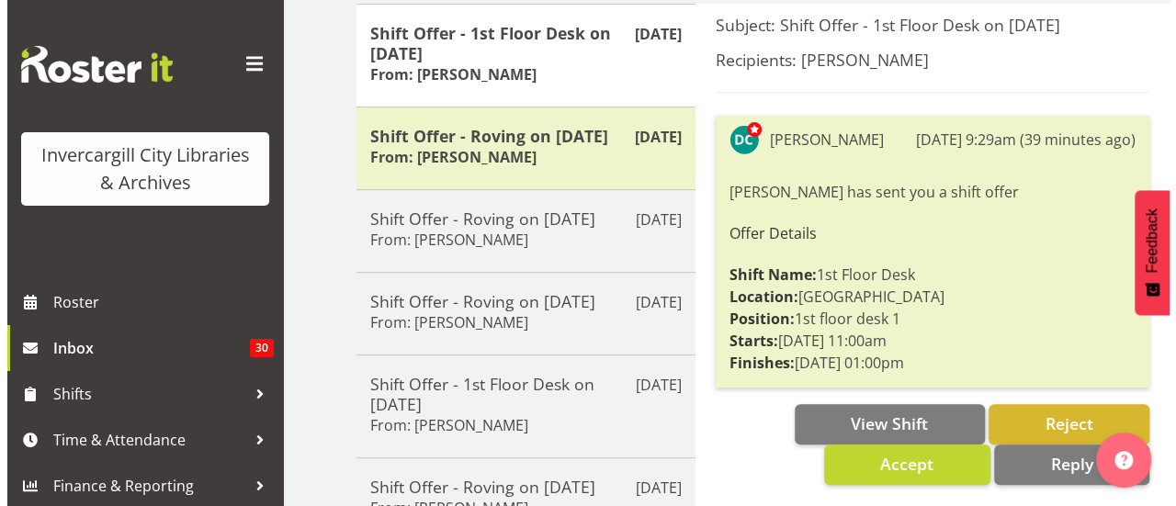
scroll to position [233, 0]
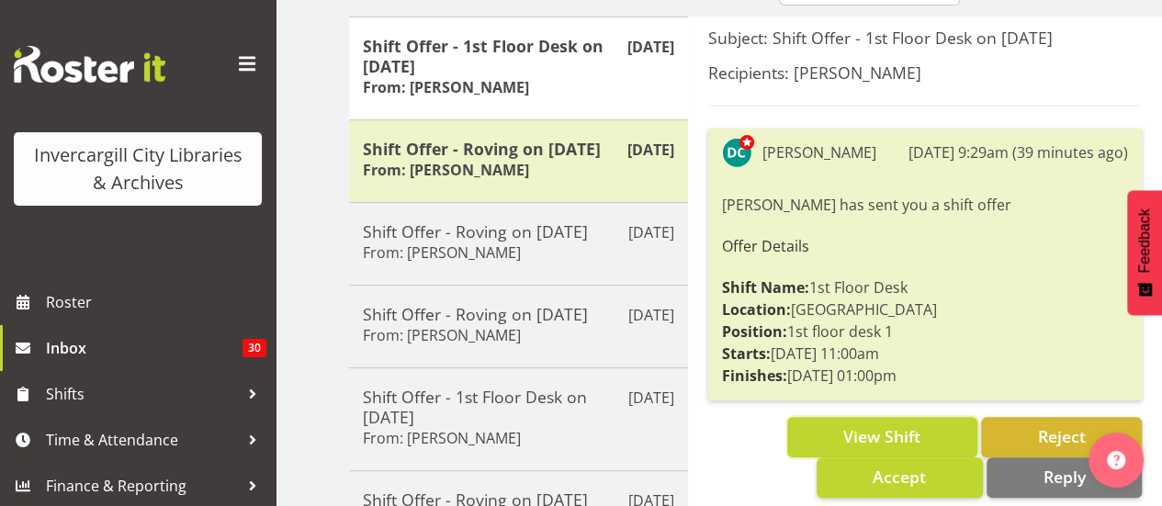
click at [805, 438] on button "View Shift" at bounding box center [882, 437] width 190 height 40
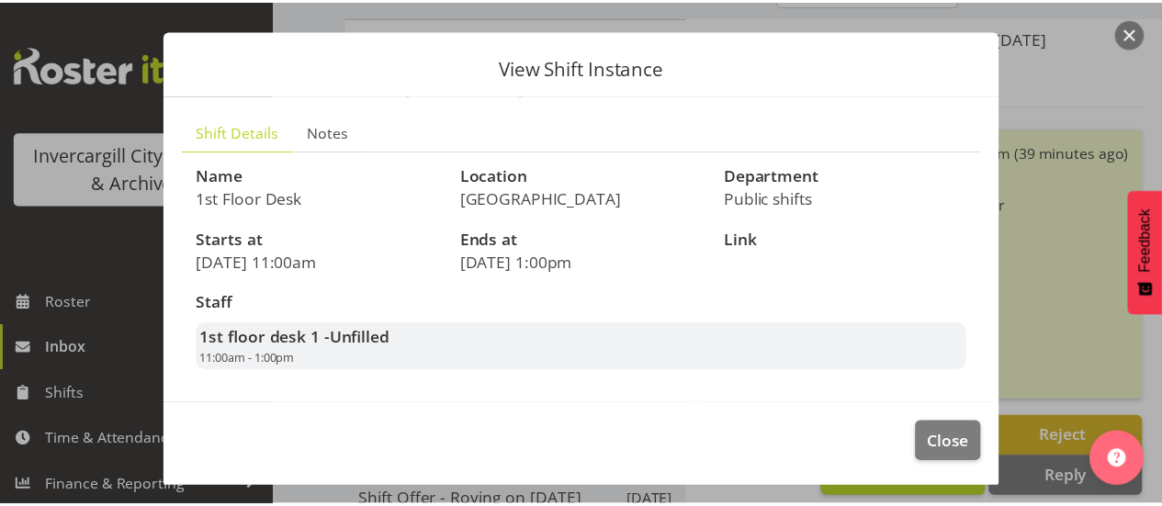
scroll to position [33, 0]
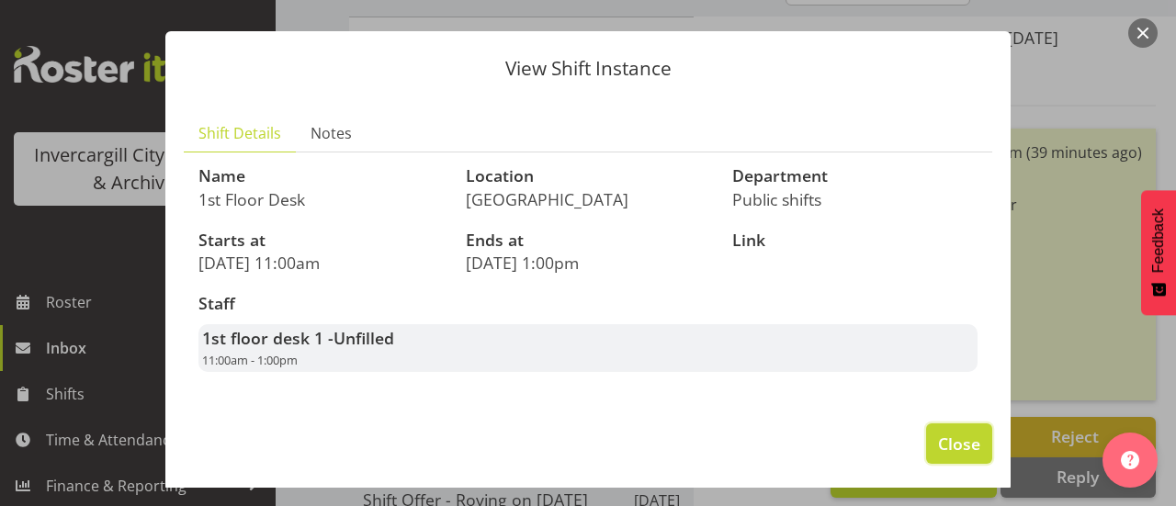
click at [938, 443] on span "Close" at bounding box center [959, 444] width 42 height 24
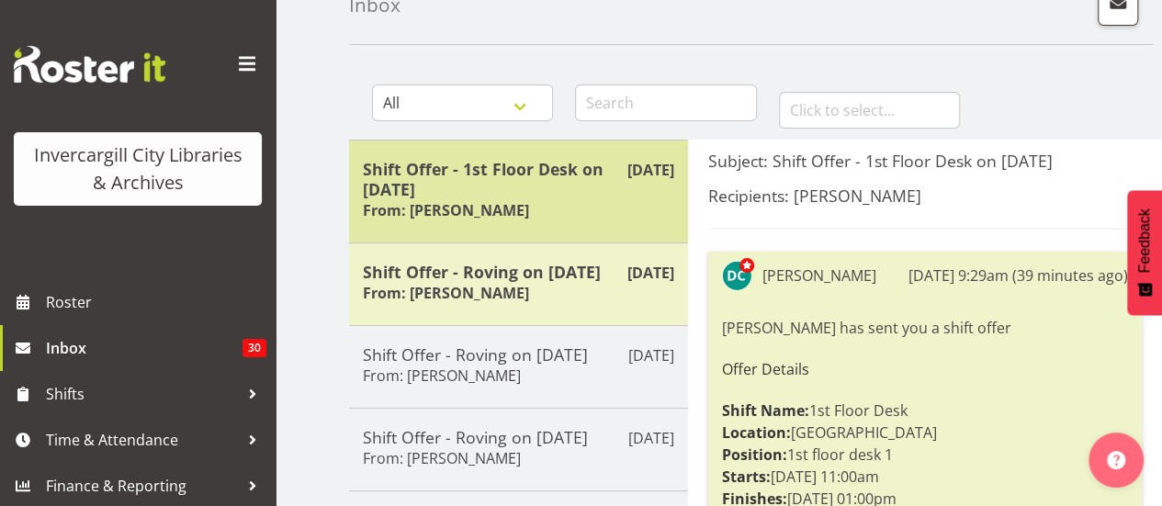
scroll to position [109, 0]
click at [597, 206] on div "Shift Offer - 1st Floor Desk on [DATE] From: [PERSON_NAME]" at bounding box center [518, 192] width 311 height 65
click at [498, 204] on h6 "From: [PERSON_NAME]" at bounding box center [446, 211] width 166 height 18
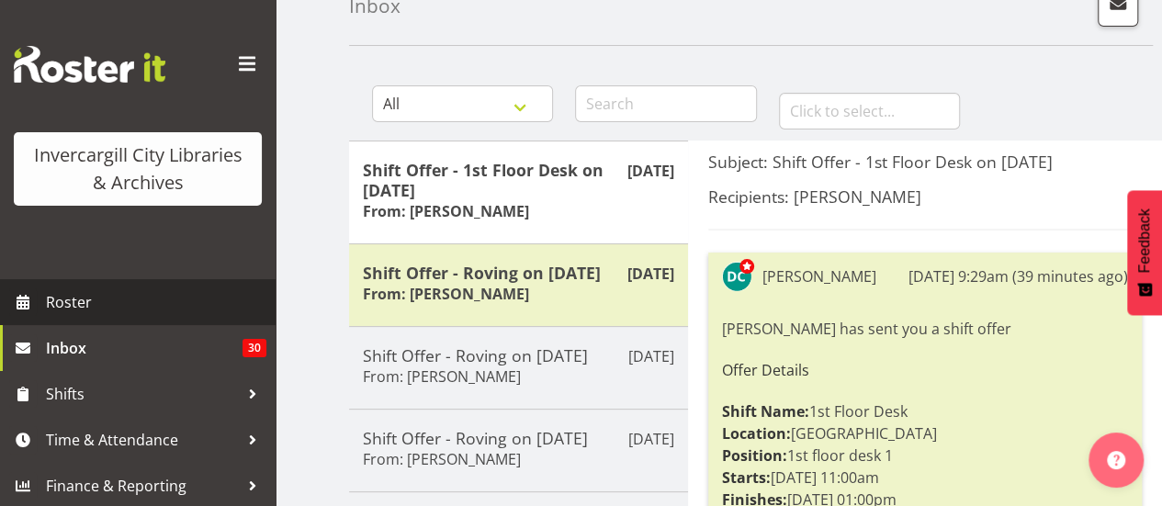
click at [186, 295] on span "Roster" at bounding box center [156, 302] width 220 height 28
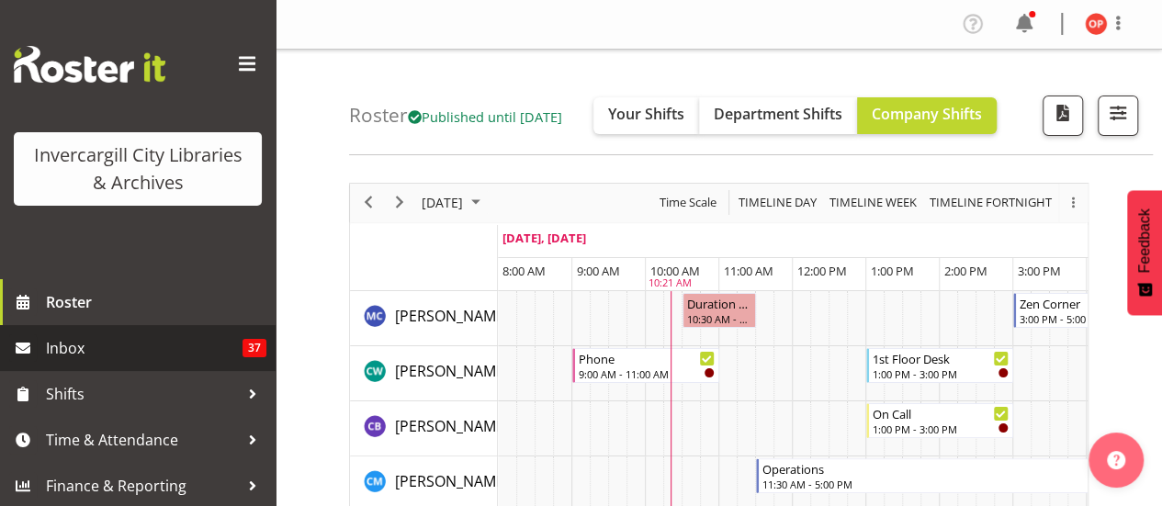
click at [239, 337] on link "Inbox 37" at bounding box center [138, 348] width 276 height 46
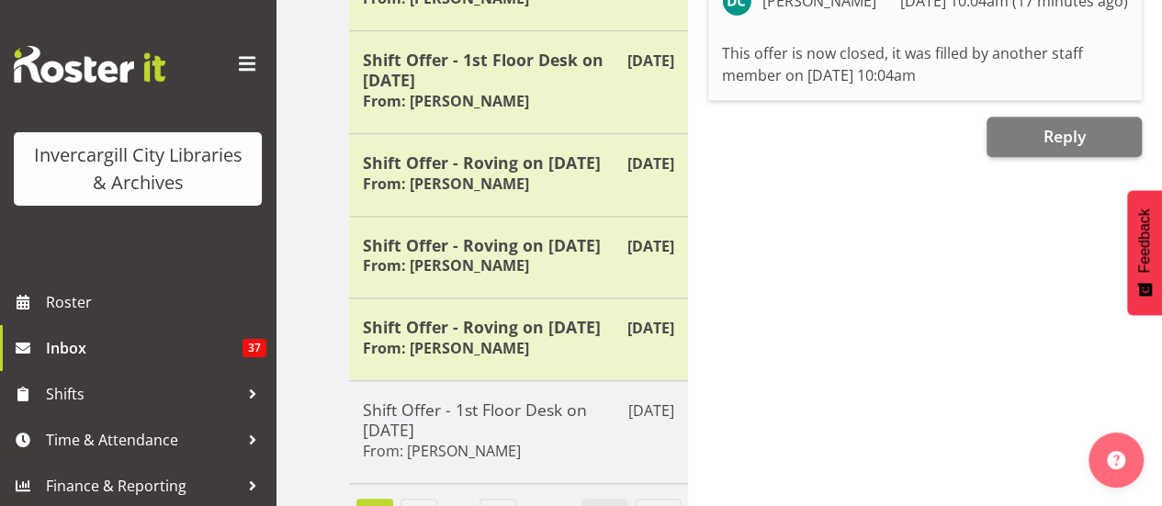
scroll to position [720, 0]
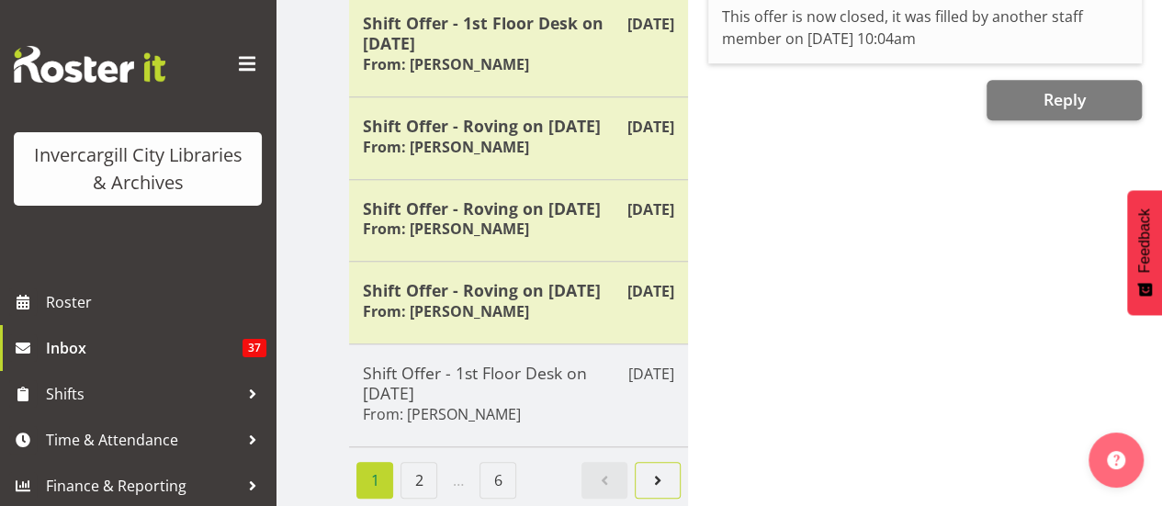
click at [660, 469] on span "Next page" at bounding box center [658, 480] width 22 height 22
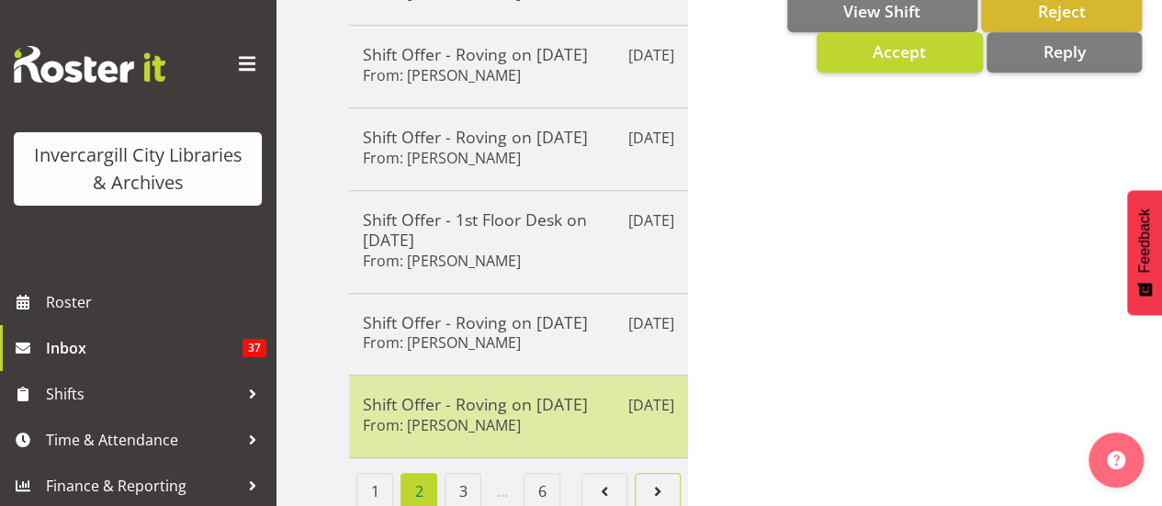
scroll to position [680, 0]
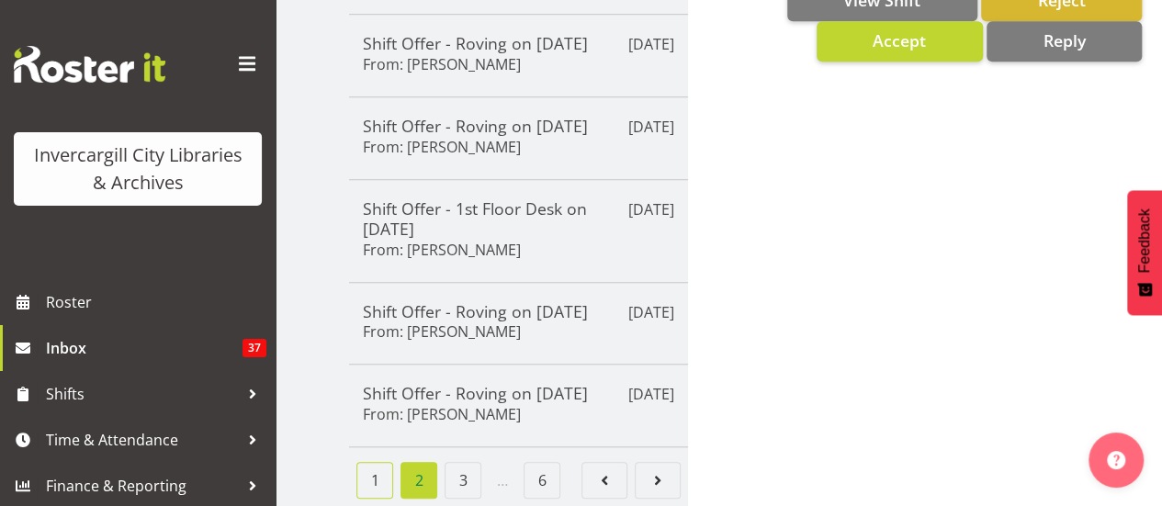
click at [375, 477] on link "1" at bounding box center [374, 480] width 37 height 37
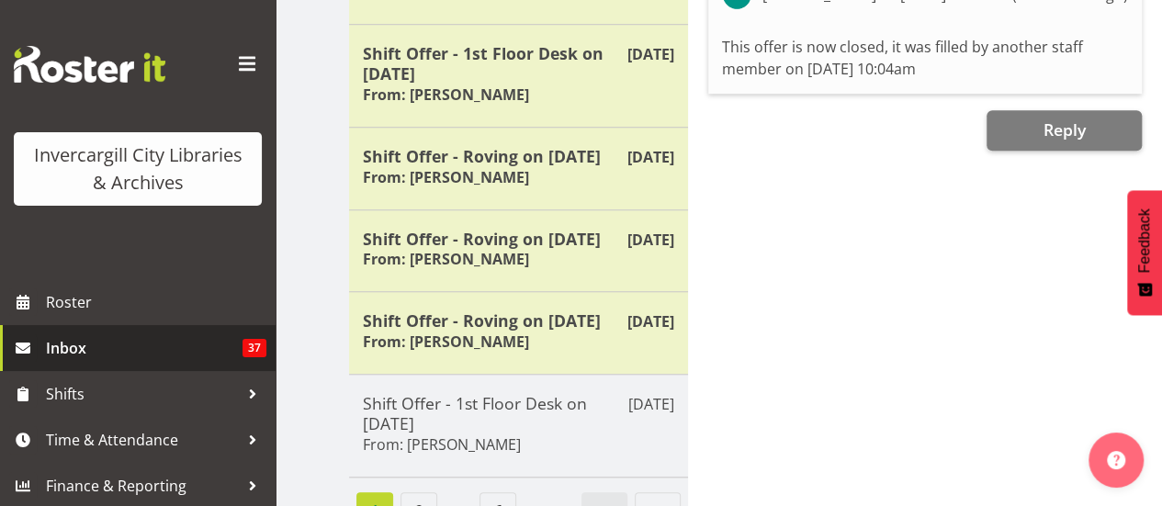
click at [181, 346] on span "Inbox" at bounding box center [144, 348] width 197 height 28
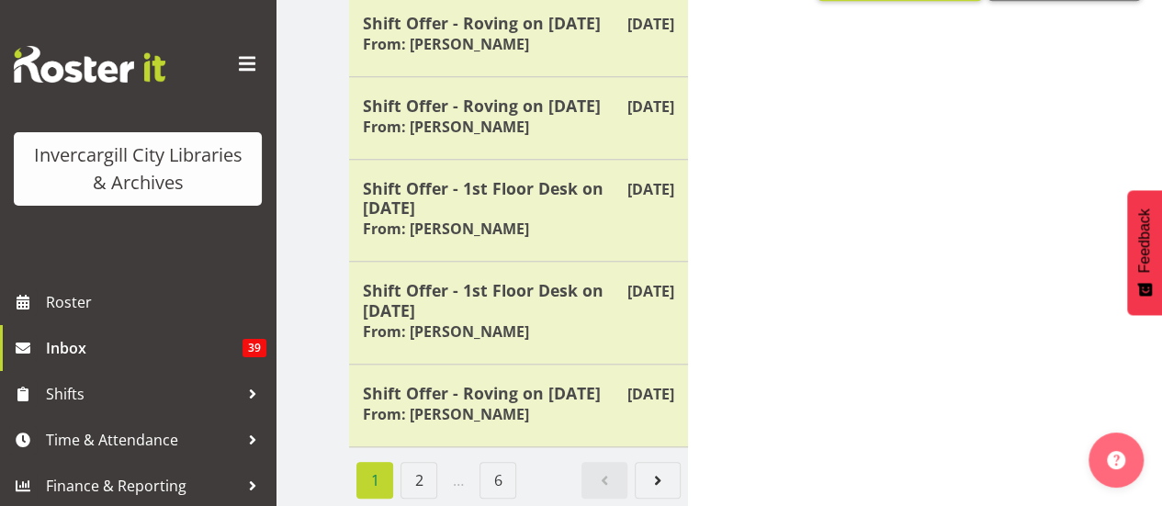
scroll to position [740, 0]
click at [426, 464] on link "2" at bounding box center [418, 480] width 37 height 37
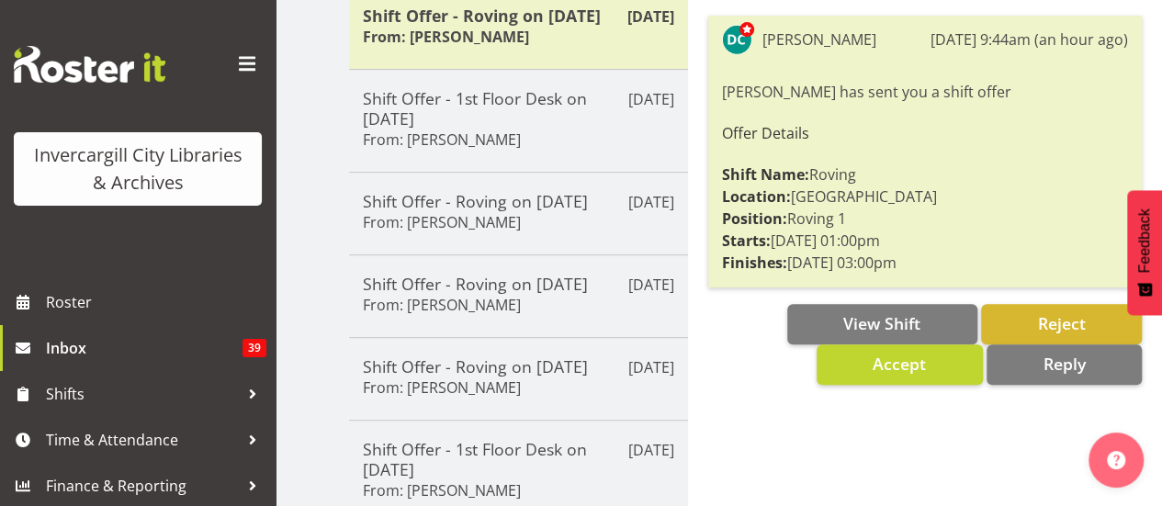
scroll to position [0, 0]
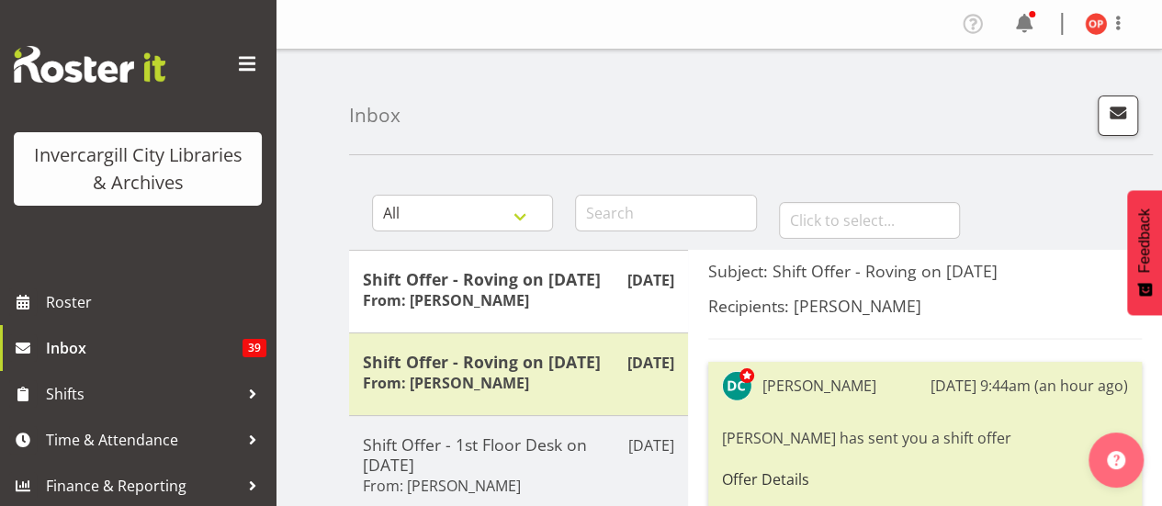
click at [550, 143] on div "Inbox" at bounding box center [751, 103] width 804 height 106
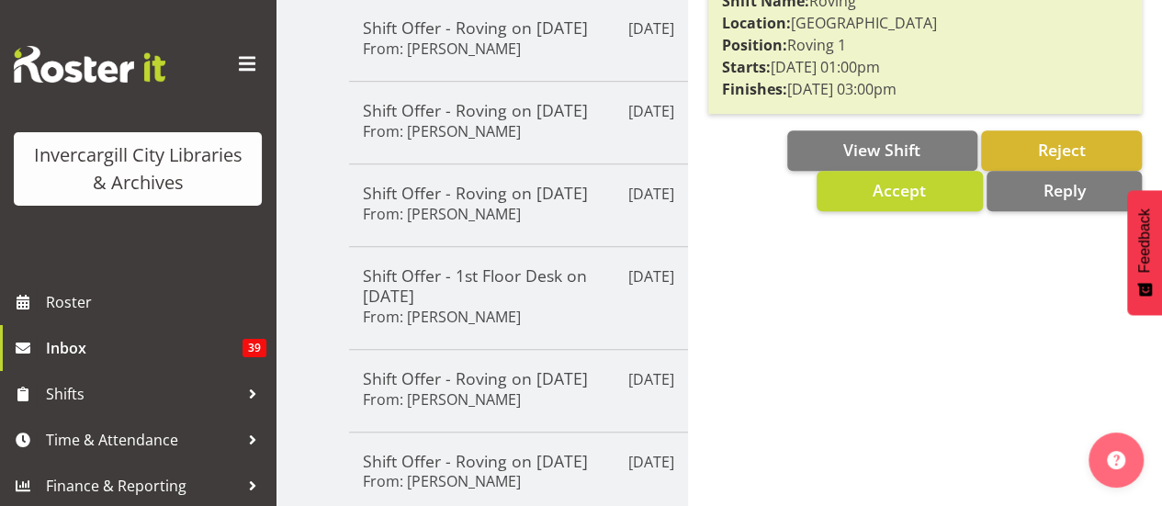
scroll to position [680, 0]
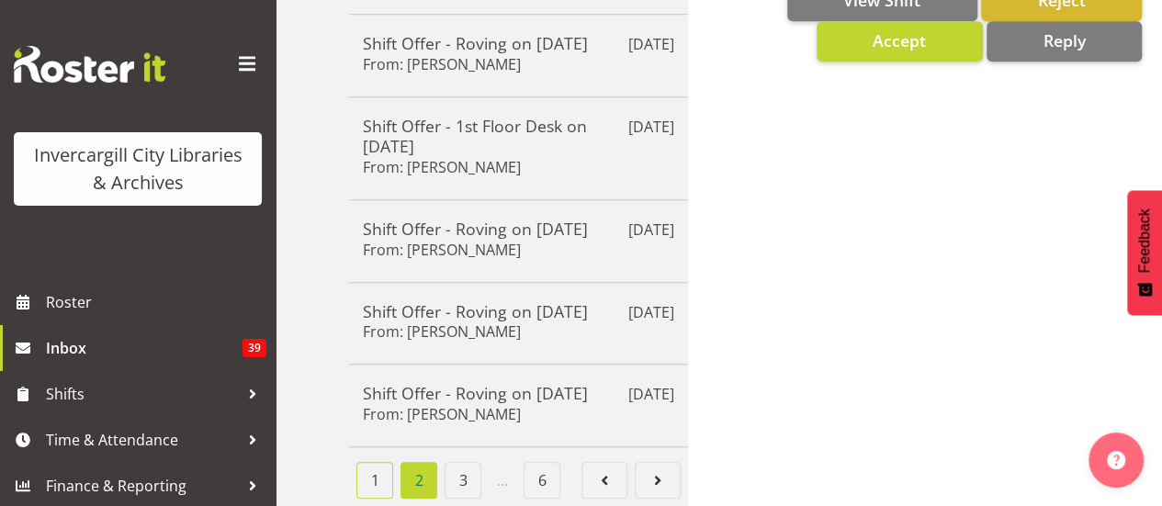
click at [380, 462] on link "1" at bounding box center [374, 480] width 37 height 37
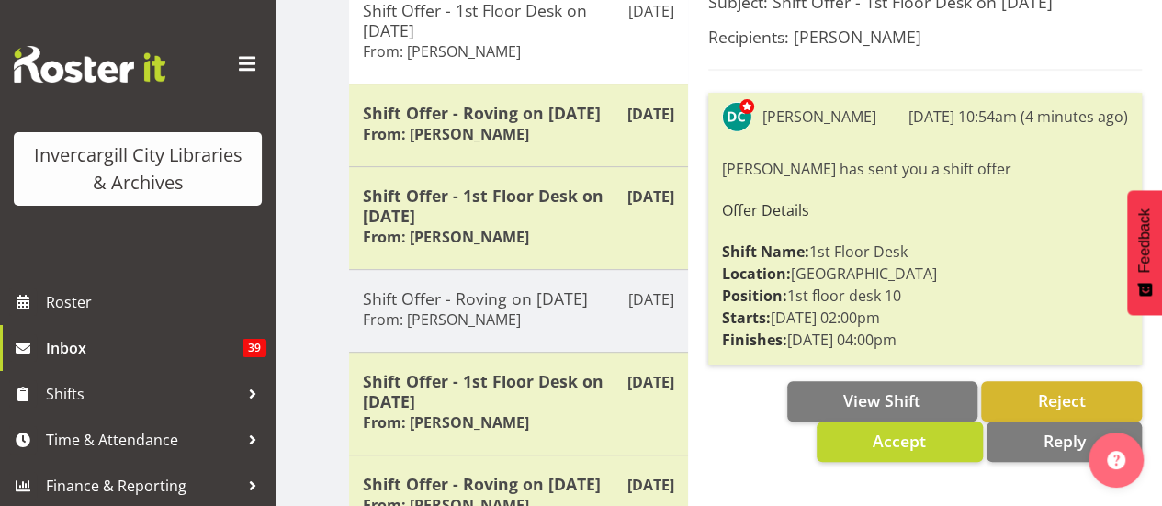
scroll to position [272, 0]
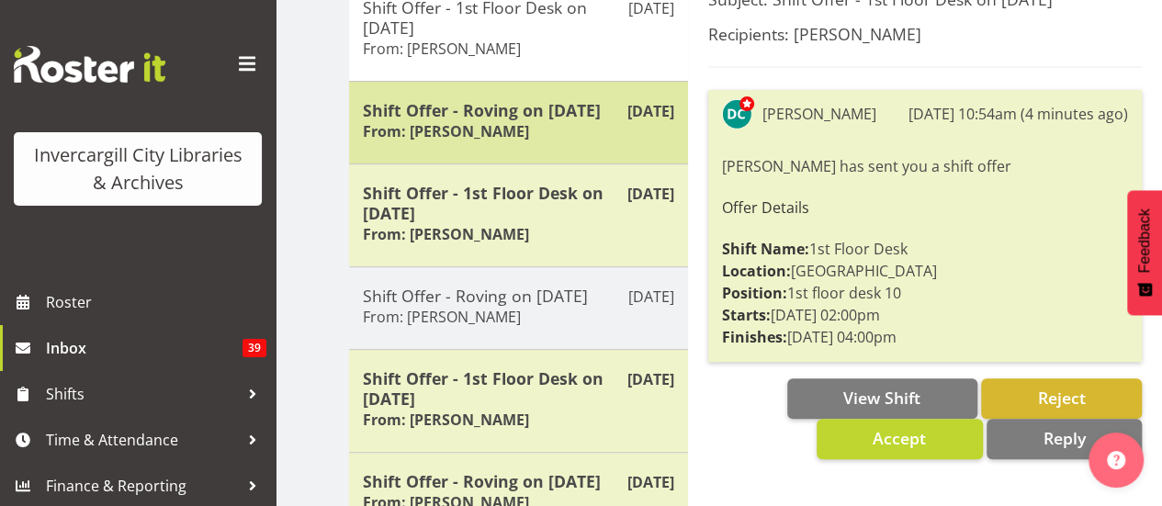
click at [413, 137] on h6 "From: Donald Cunningham" at bounding box center [446, 131] width 166 height 18
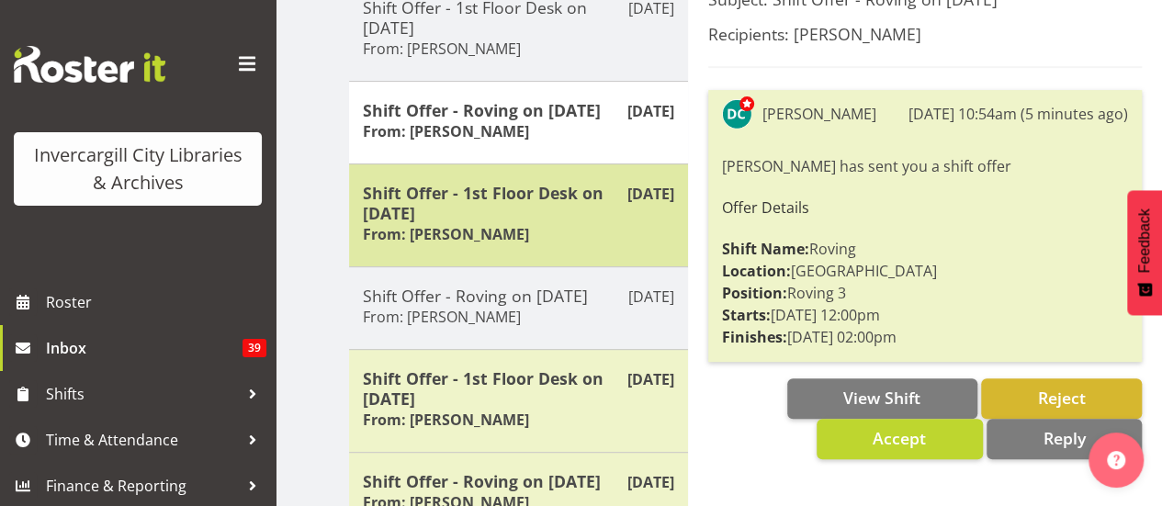
click at [414, 249] on div "Oct 9th Shift Offer - 1st Floor Desk on 18/10/25 From: Donald Cunningham" at bounding box center [518, 214] width 339 height 103
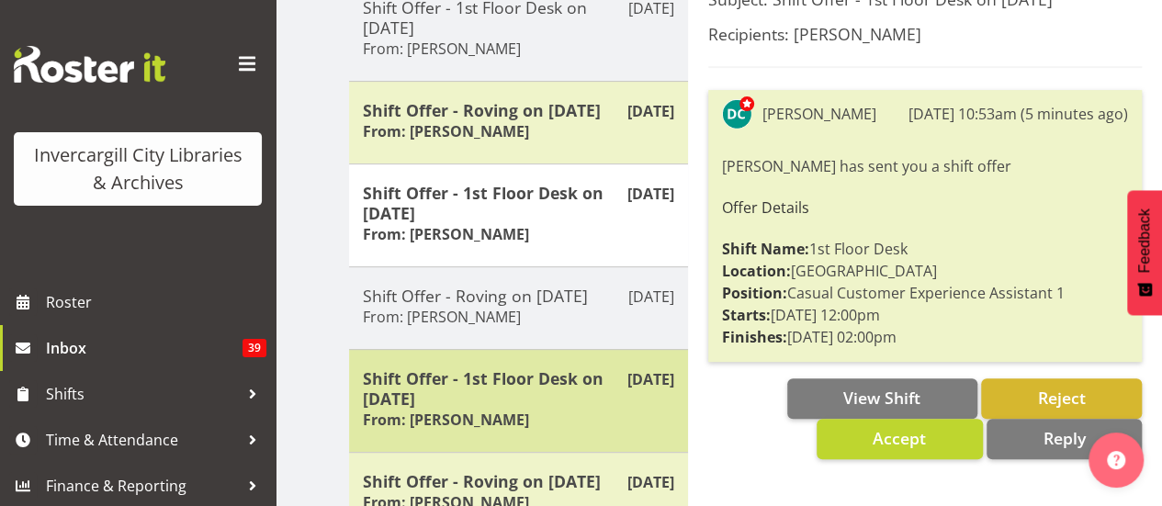
click at [434, 423] on h6 "From: Donald Cunningham" at bounding box center [446, 420] width 166 height 18
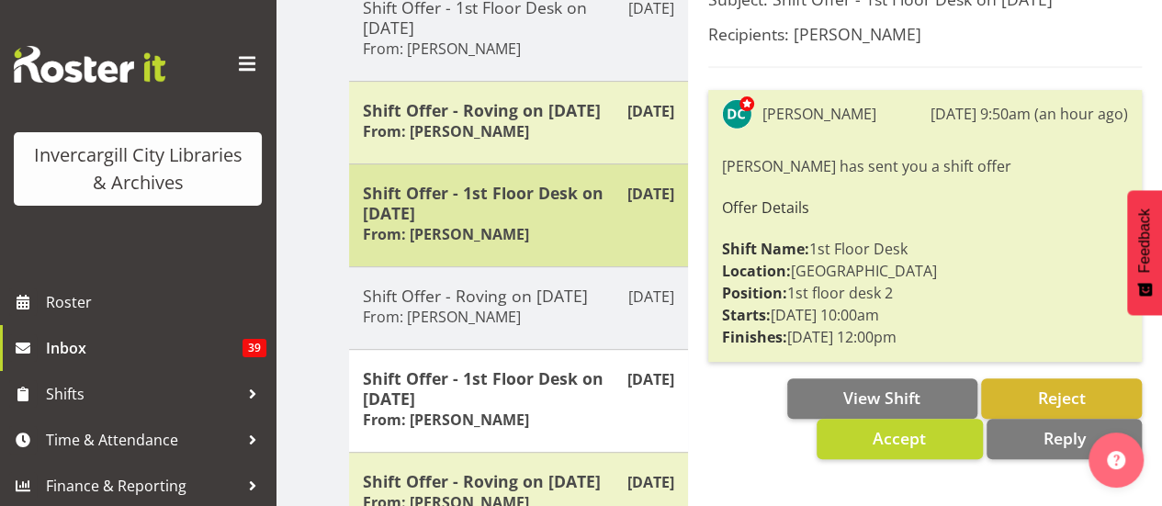
click at [457, 208] on h5 "Shift Offer - 1st Floor Desk on 18/10/25" at bounding box center [518, 203] width 311 height 40
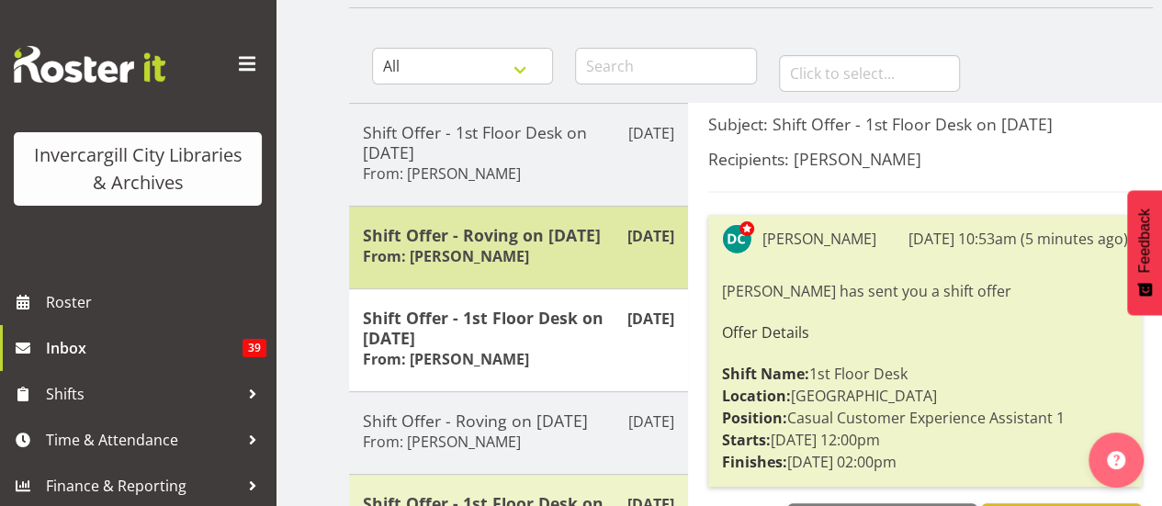
scroll to position [149, 0]
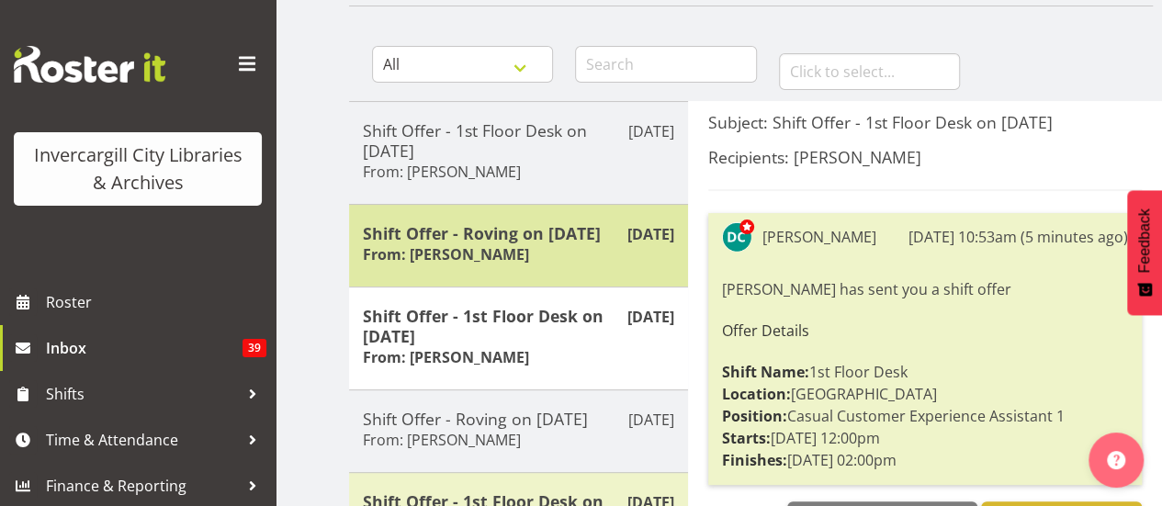
click at [484, 233] on h5 "Shift Offer - Roving on 18/10/25" at bounding box center [518, 233] width 311 height 20
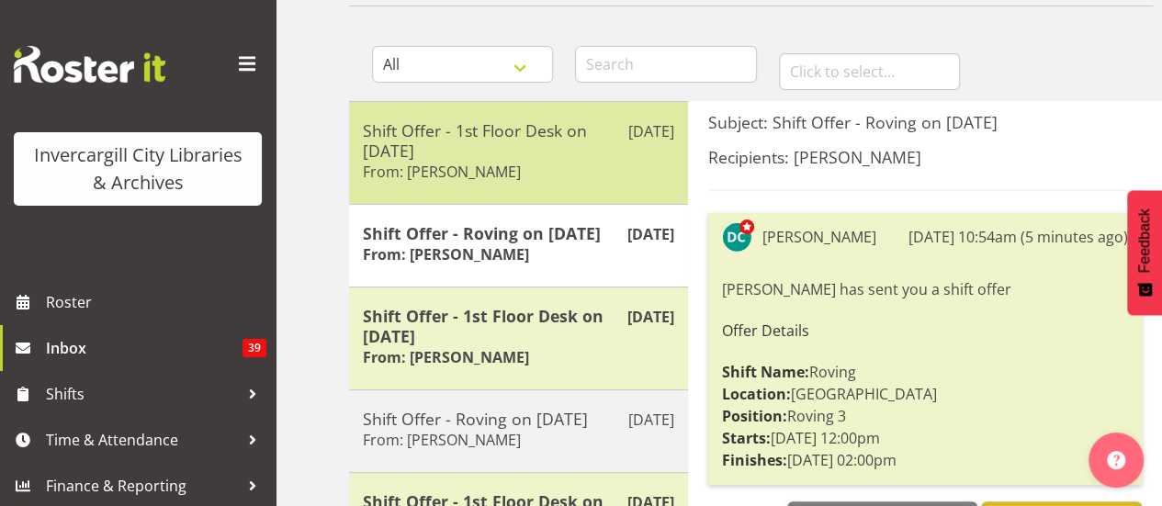
click at [527, 139] on h5 "Shift Offer - 1st Floor Desk on 18/10/25" at bounding box center [518, 140] width 311 height 40
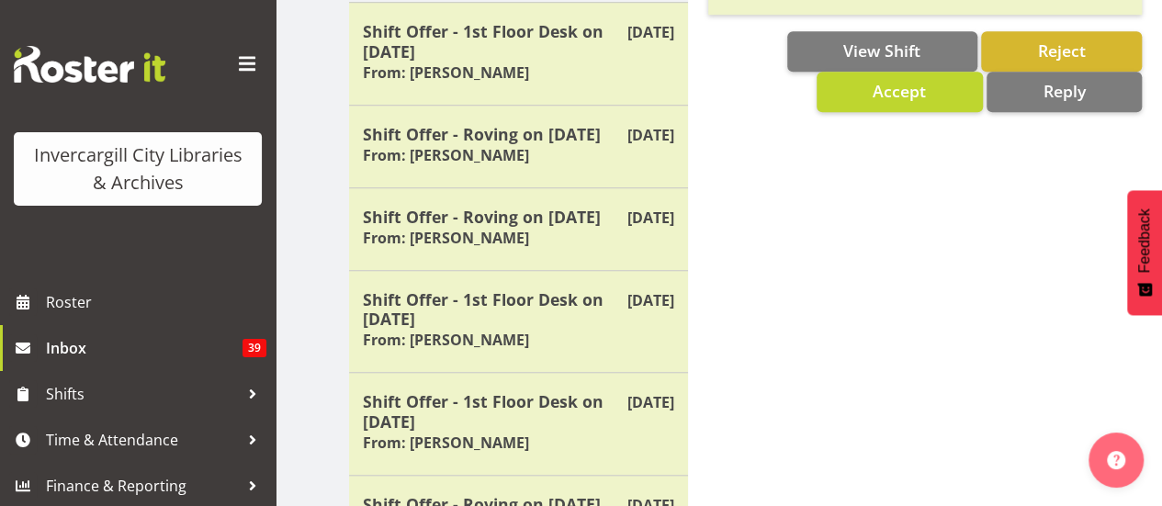
scroll to position [620, 0]
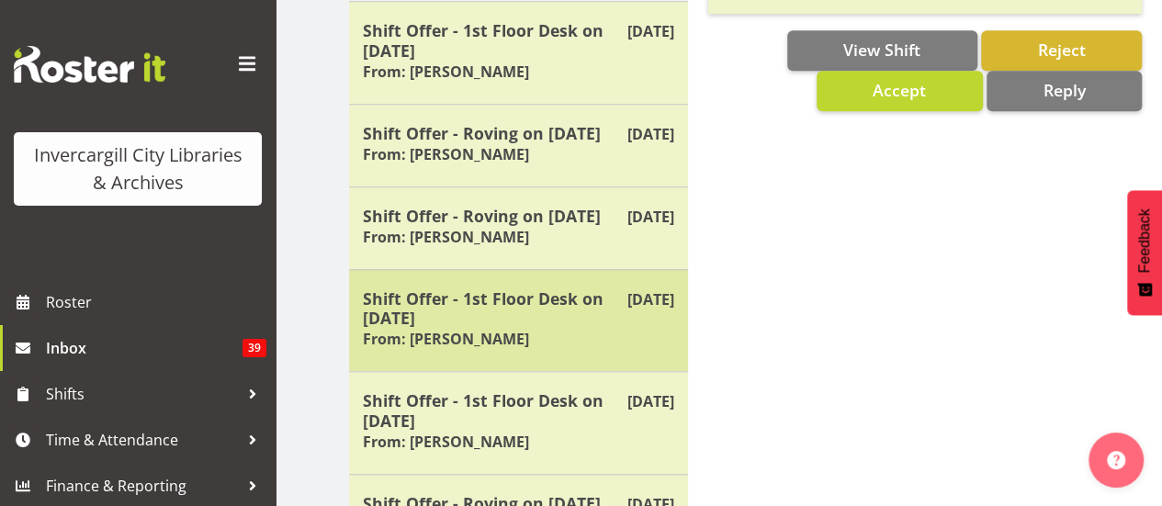
click at [496, 305] on h5 "Shift Offer - 1st Floor Desk on 15/10/25" at bounding box center [518, 308] width 311 height 40
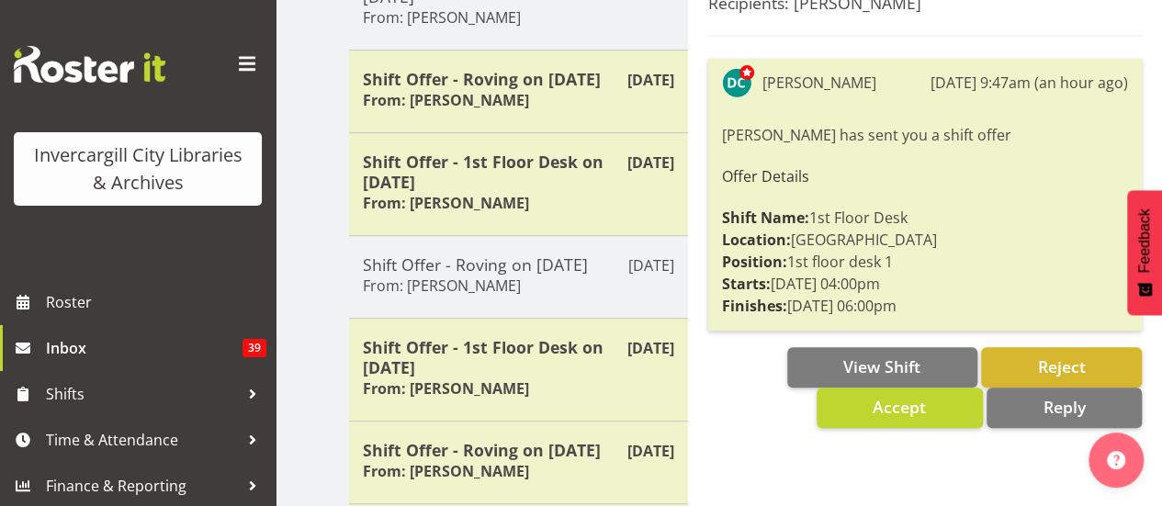
scroll to position [301, 0]
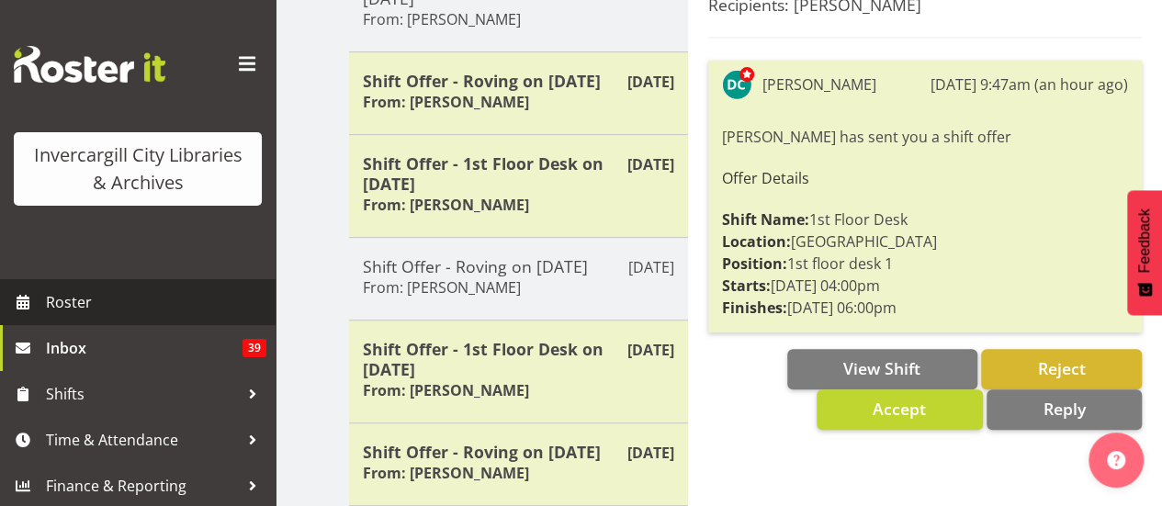
click at [206, 307] on span "Roster" at bounding box center [156, 302] width 220 height 28
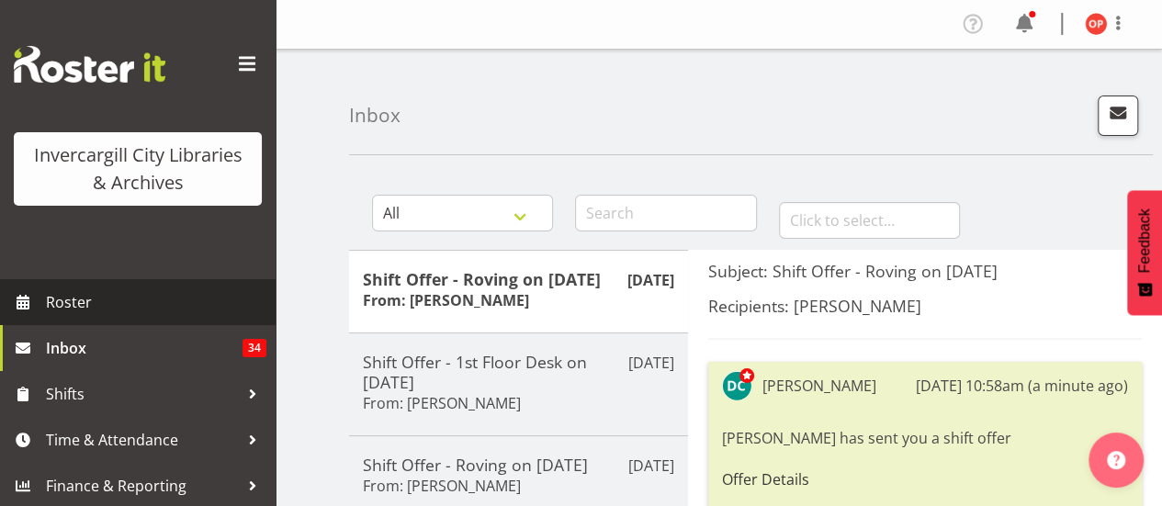
click at [206, 307] on span "Roster" at bounding box center [156, 302] width 220 height 28
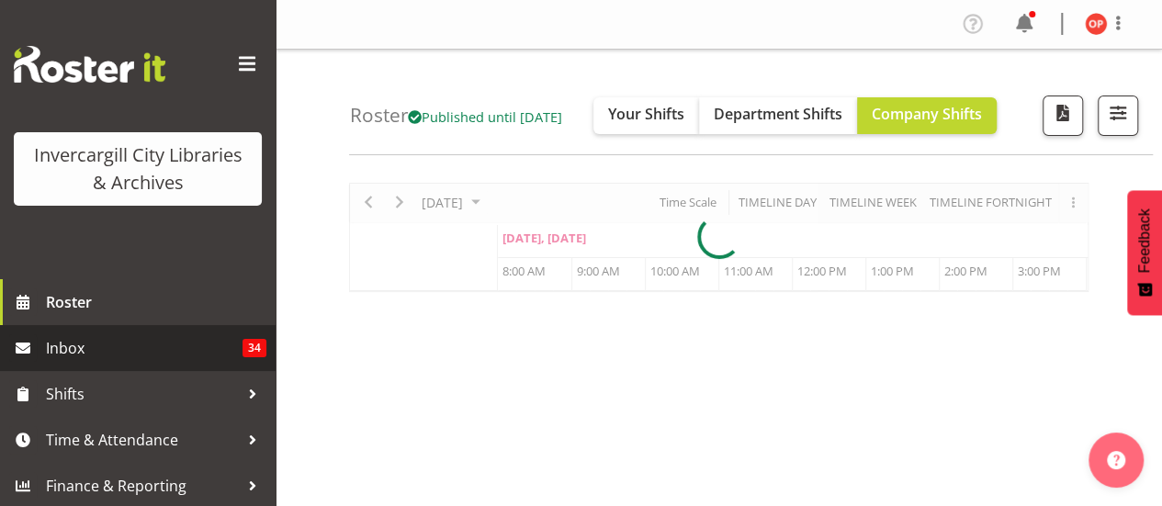
click at [202, 354] on span "Inbox" at bounding box center [144, 348] width 197 height 28
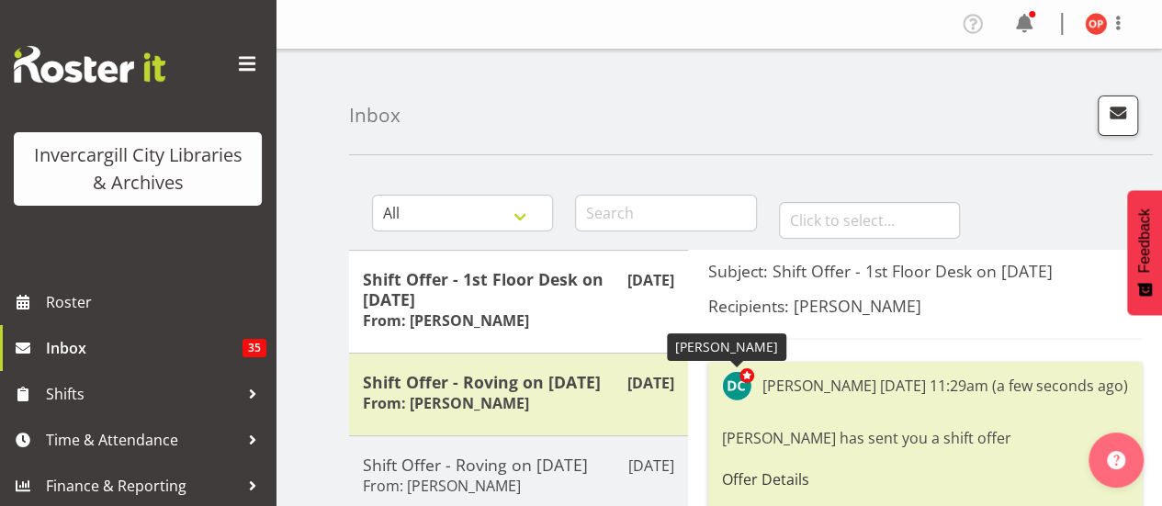
click at [749, 373] on span at bounding box center [746, 375] width 15 height 15
click at [740, 380] on span at bounding box center [746, 375] width 15 height 15
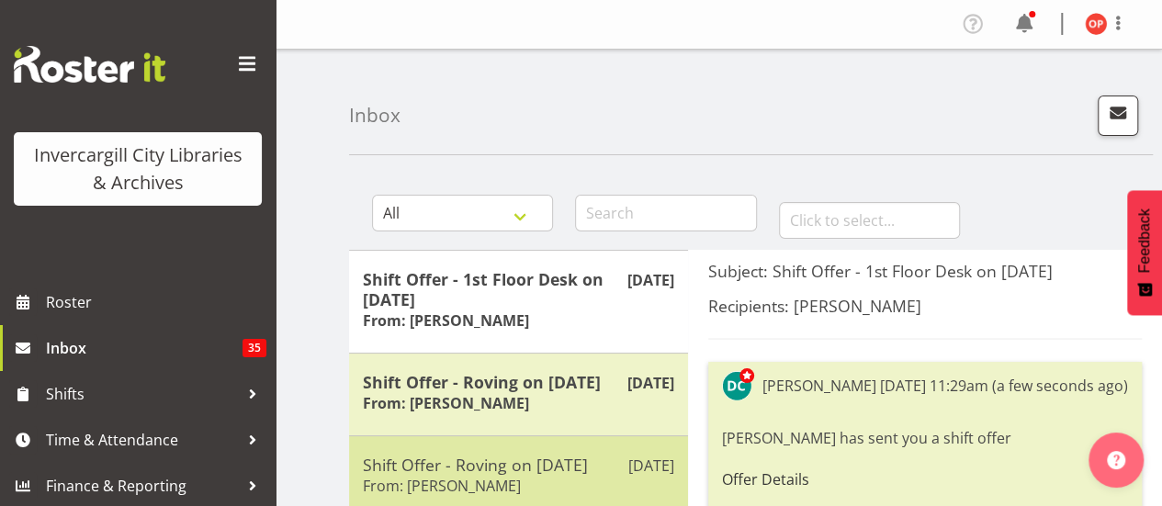
click at [577, 455] on h5 "Shift Offer - Roving on [DATE]" at bounding box center [518, 465] width 311 height 20
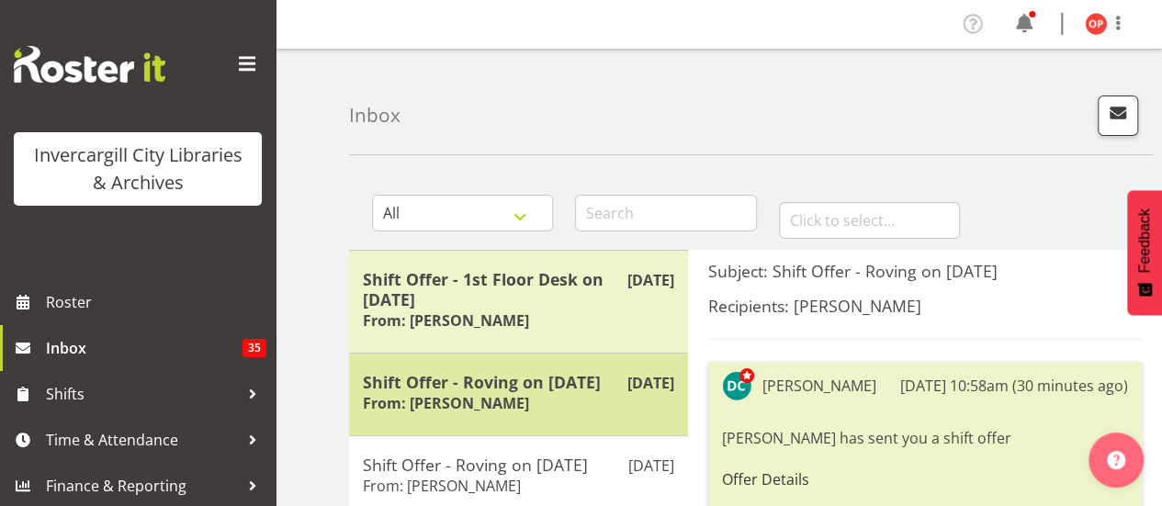
click at [531, 384] on h5 "Shift Offer - Roving on [DATE]" at bounding box center [518, 382] width 311 height 20
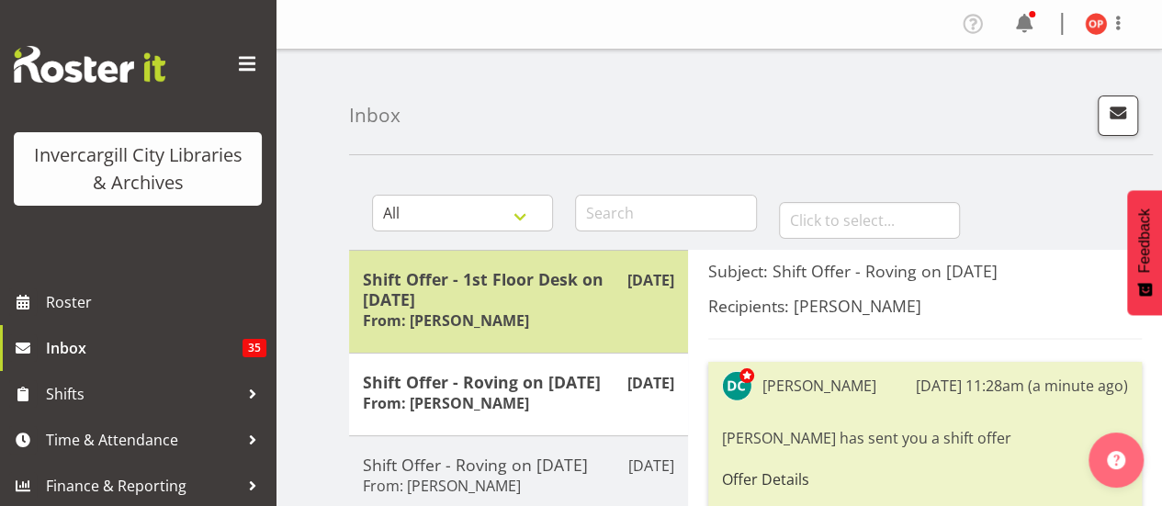
click at [529, 317] on h6 "From: [PERSON_NAME]" at bounding box center [446, 320] width 166 height 18
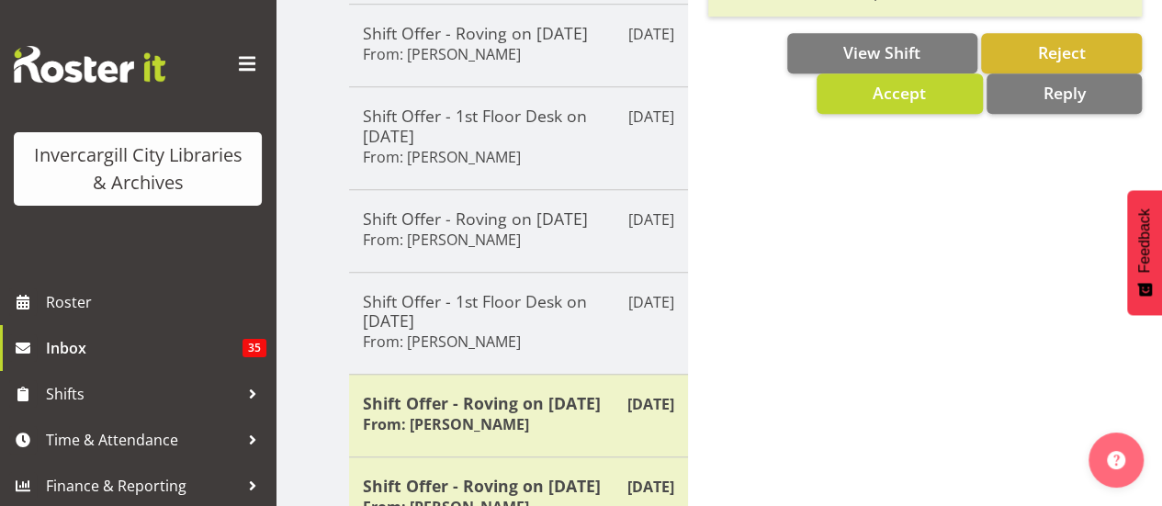
scroll to position [720, 0]
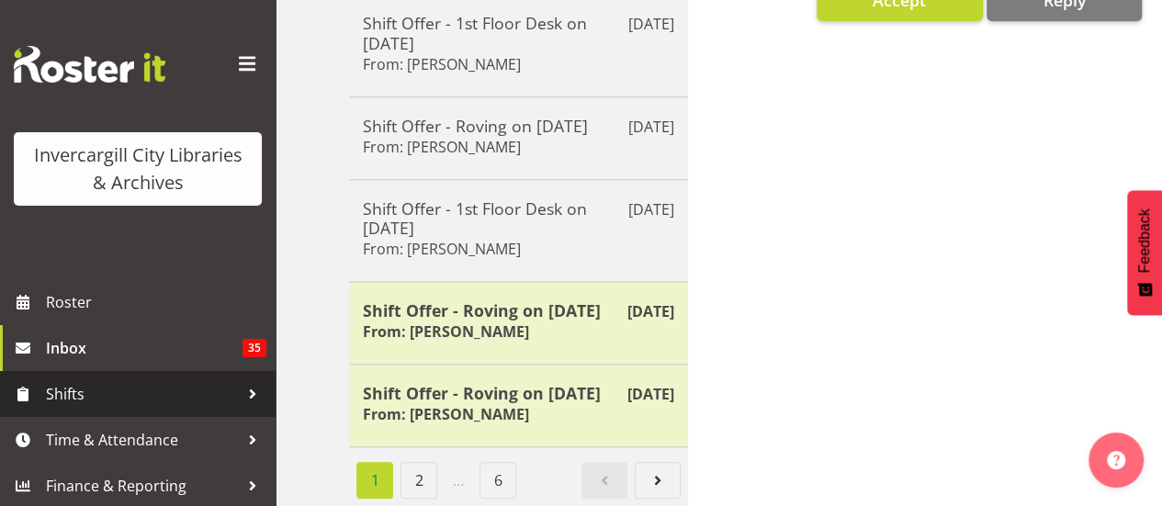
click at [247, 390] on div at bounding box center [253, 394] width 28 height 28
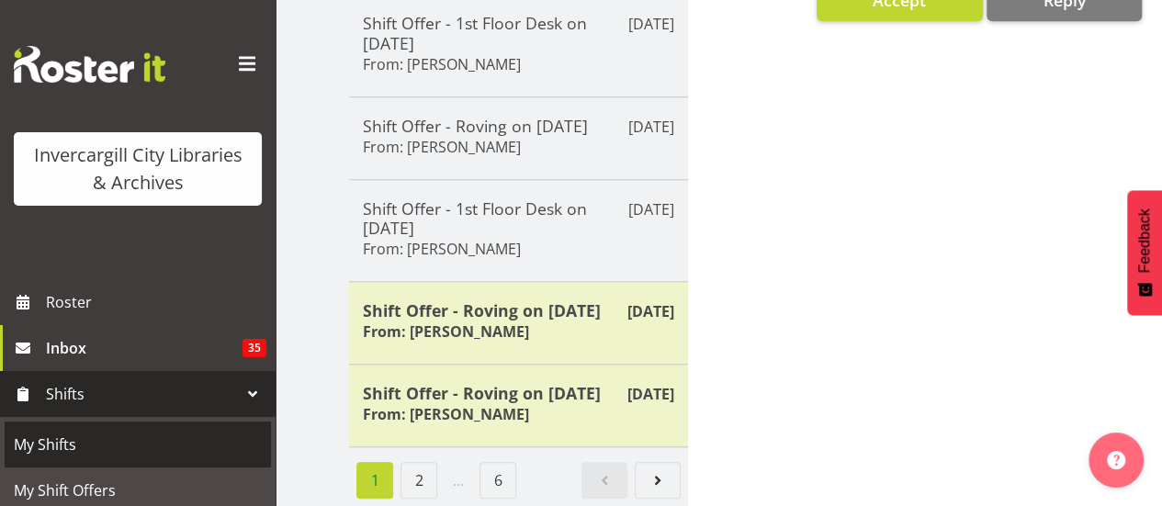
scroll to position [149, 0]
